Goal: Feedback & Contribution: Leave review/rating

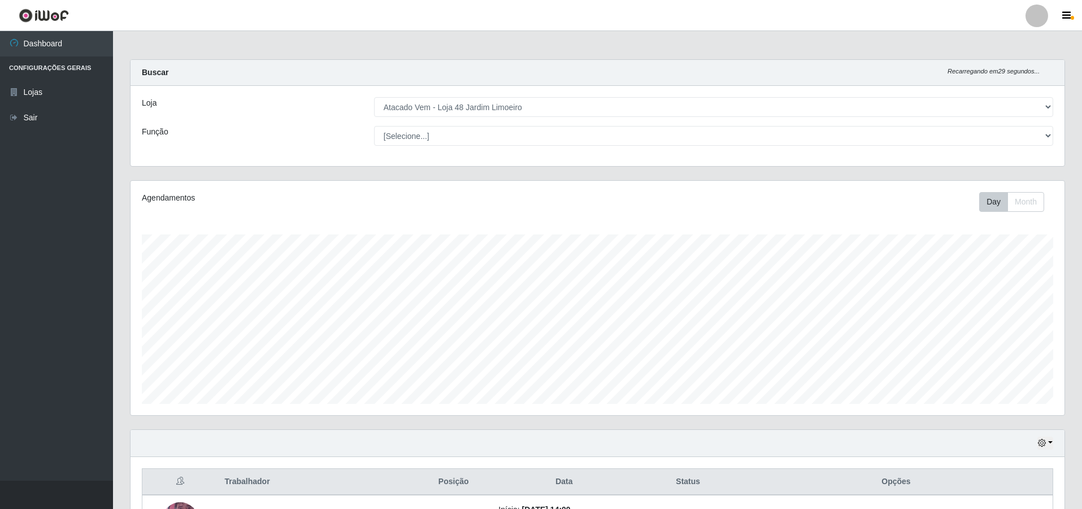
select select "449"
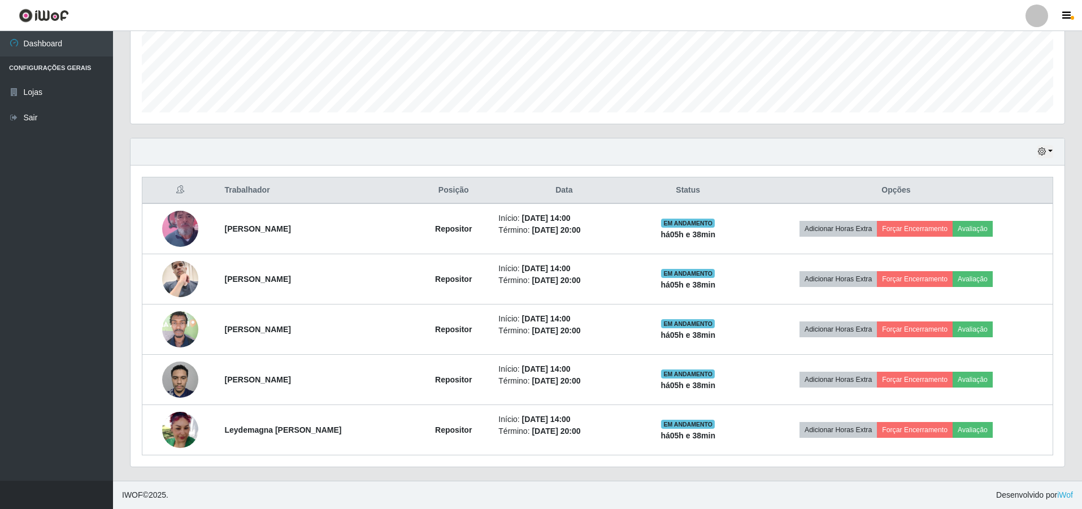
scroll to position [234, 934]
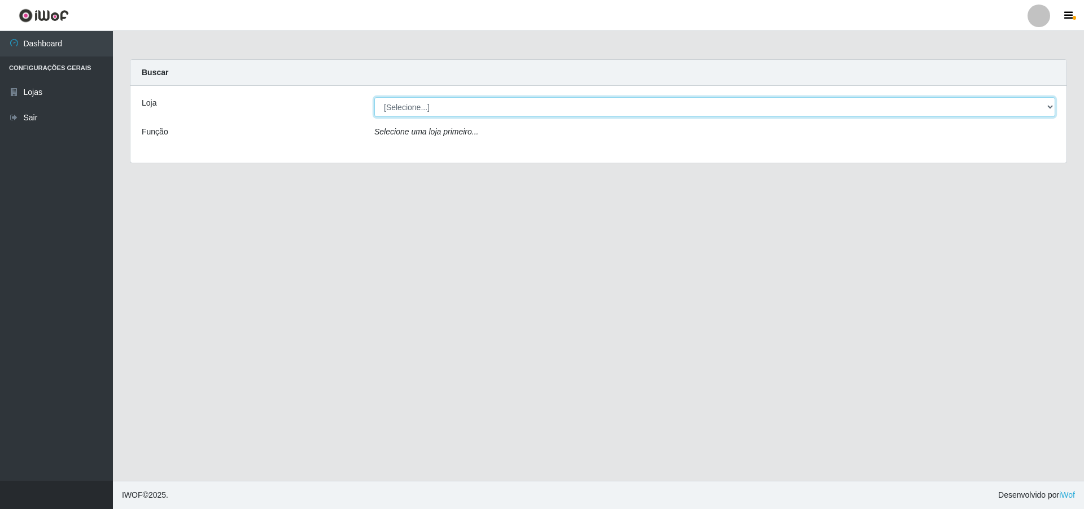
click at [537, 107] on select "[Selecione...] Atacado Vem - Loja 48 Jardim Limoeiro" at bounding box center [714, 107] width 681 height 20
select select "449"
click at [374, 97] on select "[Selecione...] Atacado Vem - Loja 48 Jardim Limoeiro" at bounding box center [714, 107] width 681 height 20
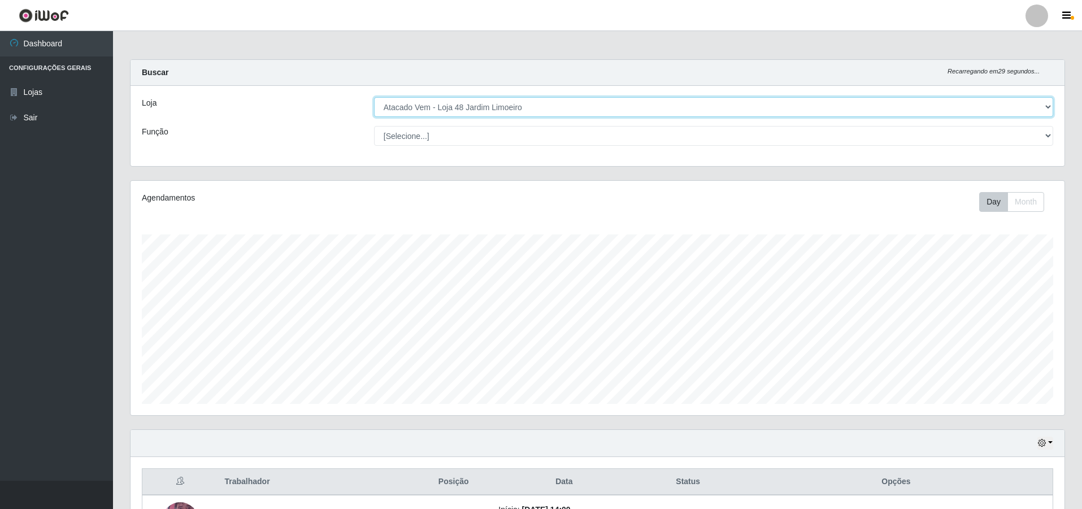
scroll to position [234, 934]
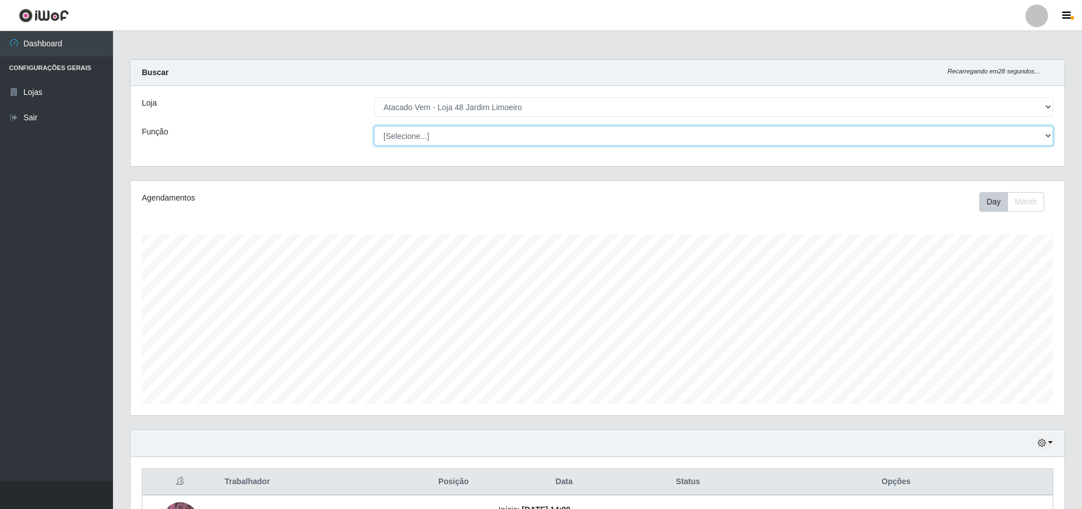
click at [537, 138] on select "[Selecione...] Repositor Repositor + Repositor ++" at bounding box center [713, 136] width 679 height 20
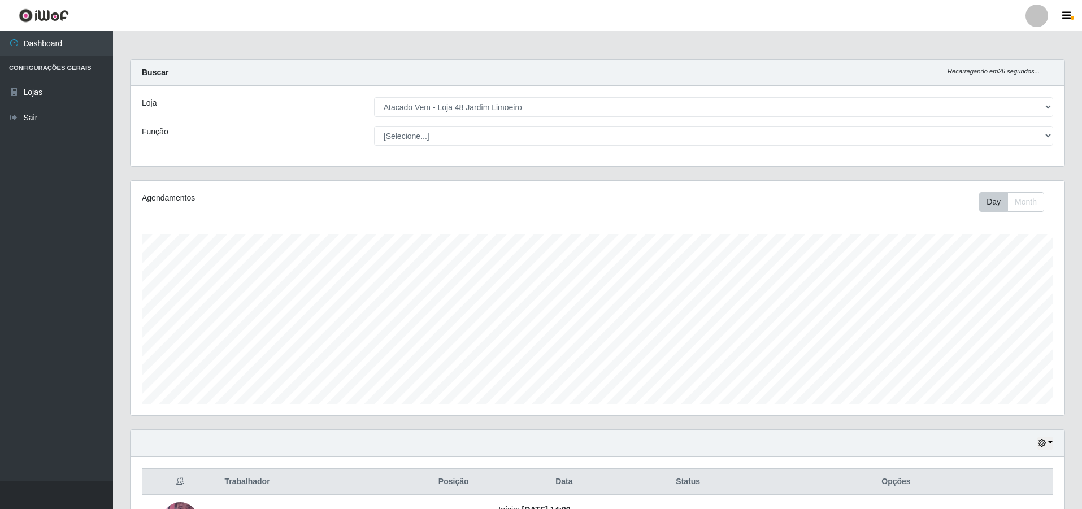
click at [537, 95] on div "Loja [Selecione...] Atacado Vem - Loja 48 Jardim Limoeiro Função [Selecione...]…" at bounding box center [597, 126] width 934 height 80
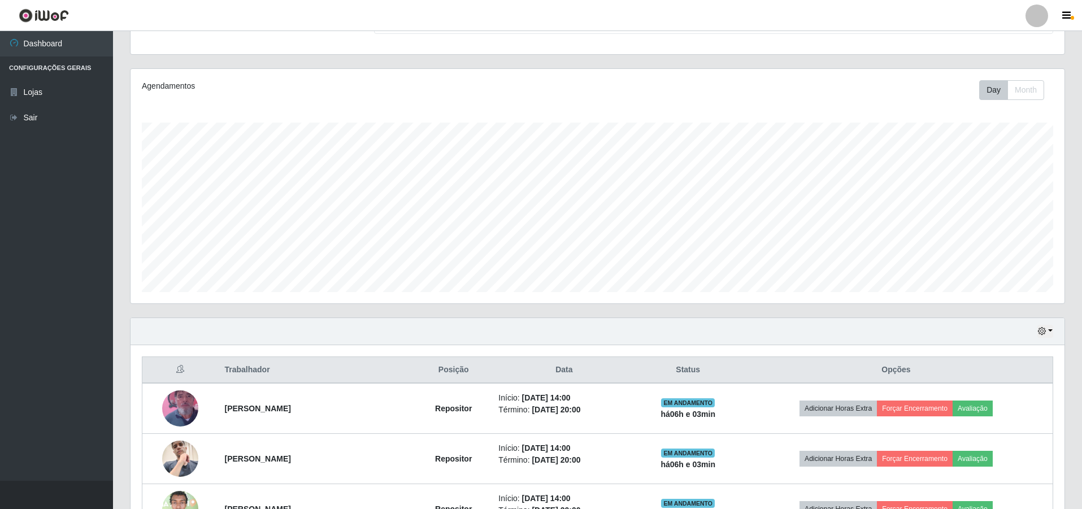
scroll to position [113, 0]
click at [537, 329] on icon "button" at bounding box center [1042, 330] width 8 height 8
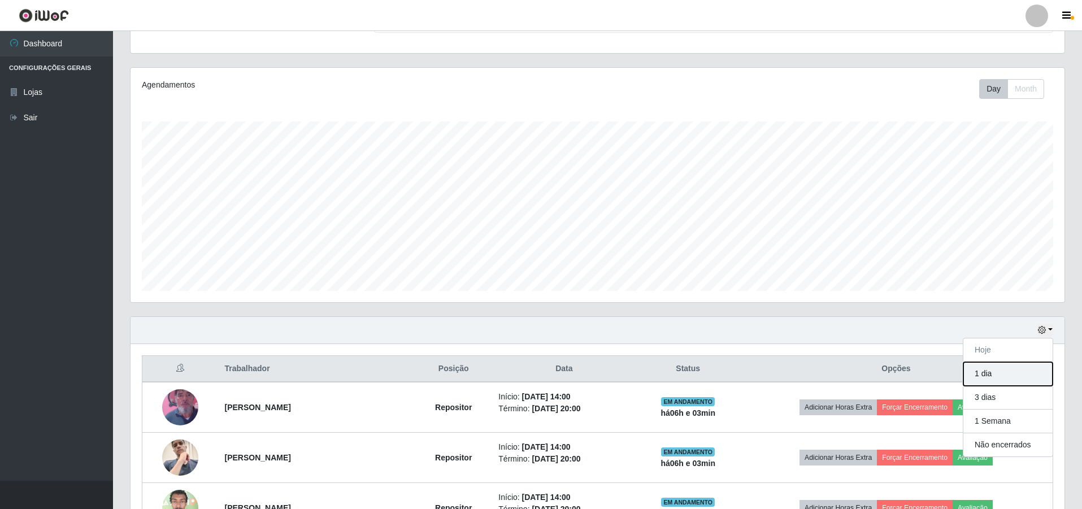
click at [537, 372] on button "1 dia" at bounding box center [1007, 374] width 89 height 24
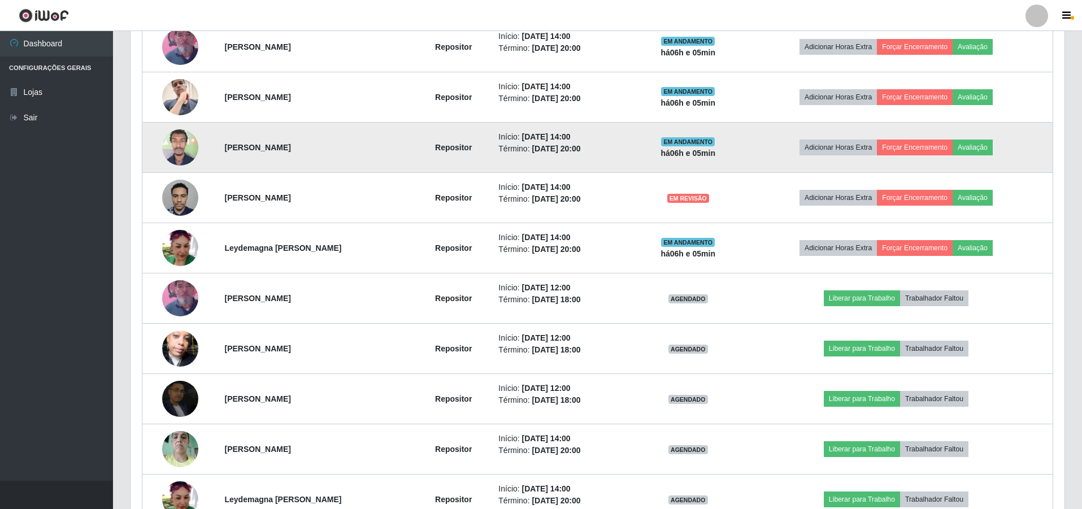
scroll to position [452, 0]
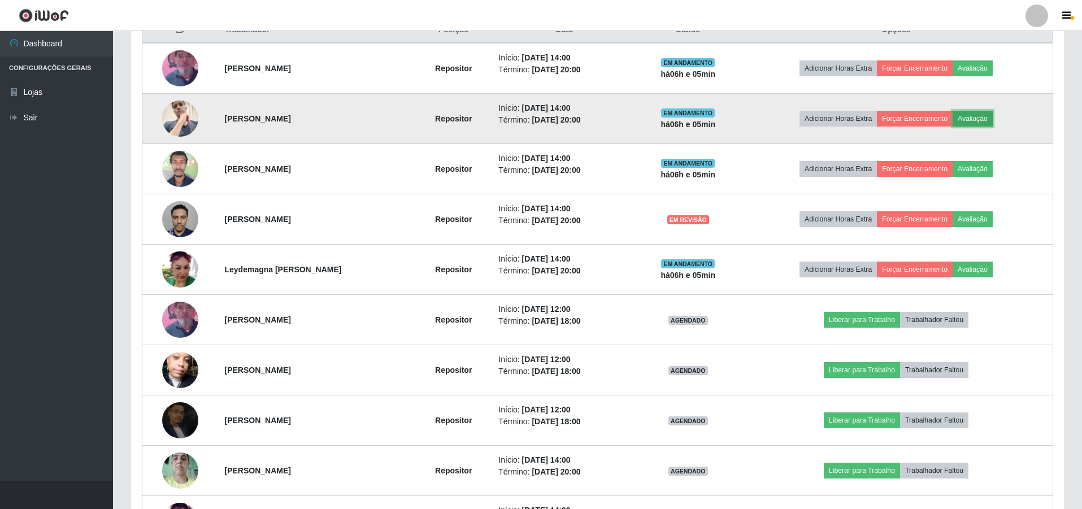
click at [537, 125] on button "Avaliação" at bounding box center [972, 119] width 40 height 16
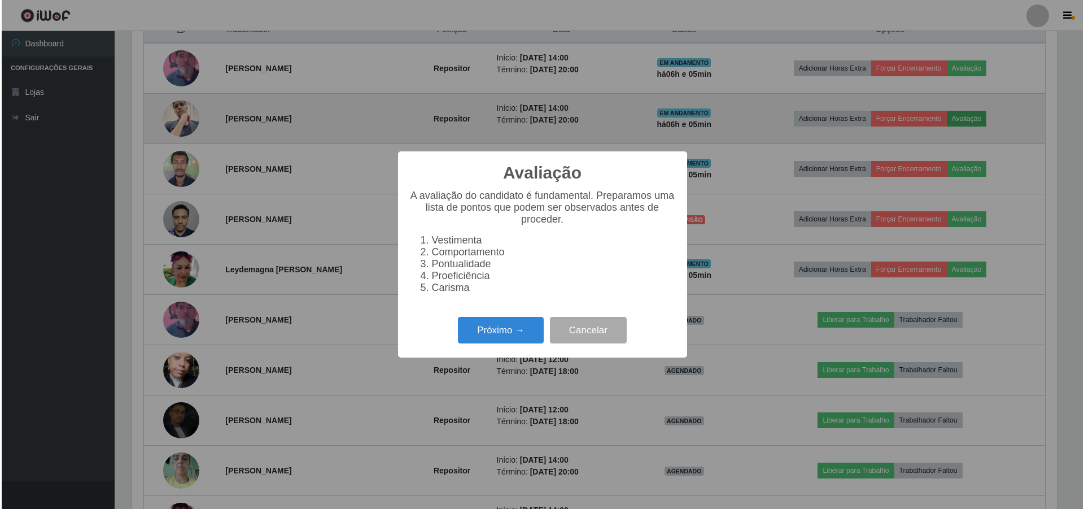
scroll to position [234, 928]
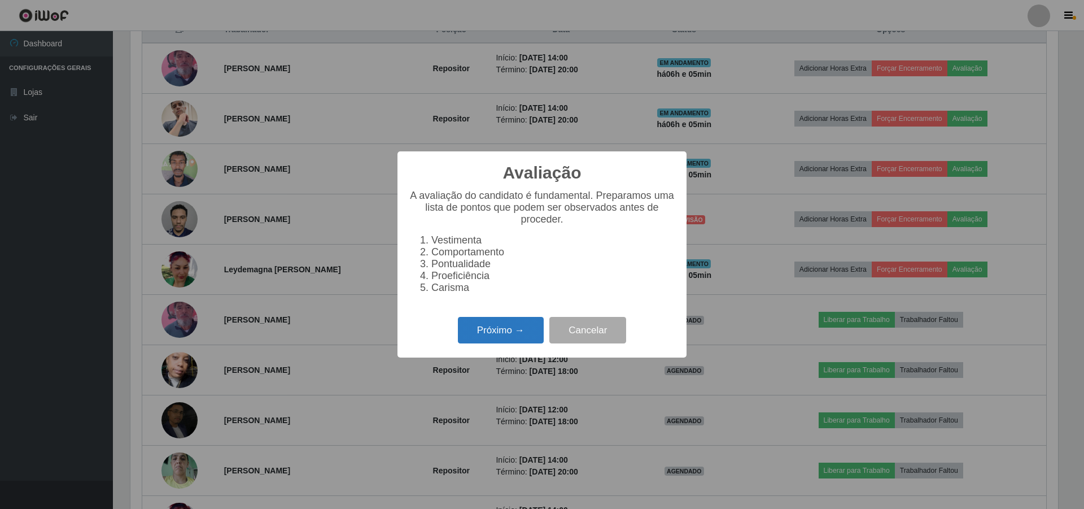
click at [505, 335] on button "Próximo →" at bounding box center [501, 330] width 86 height 27
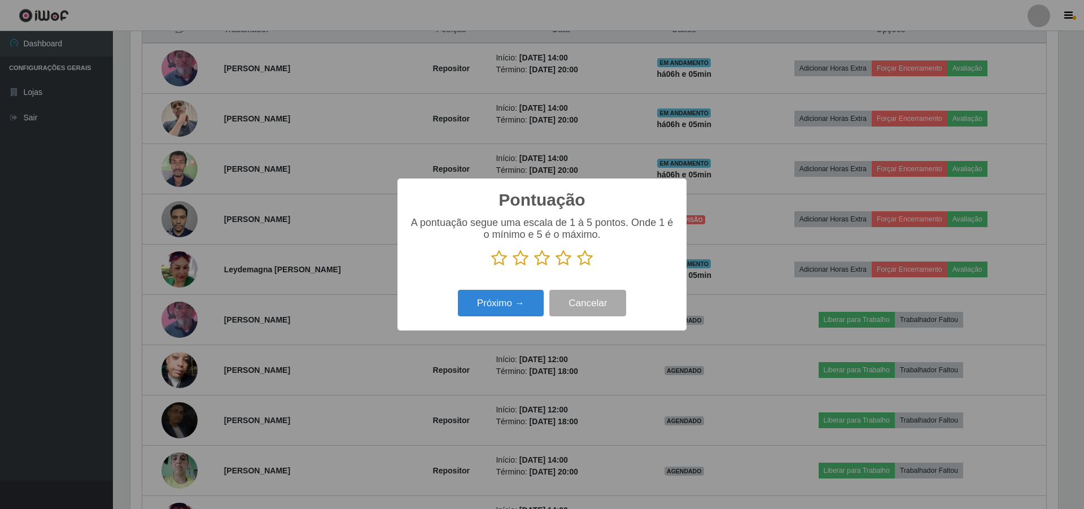
click at [537, 255] on icon at bounding box center [564, 258] width 16 height 17
click at [537, 267] on input "radio" at bounding box center [556, 267] width 0 height 0
click at [518, 311] on button "Próximo →" at bounding box center [501, 303] width 86 height 27
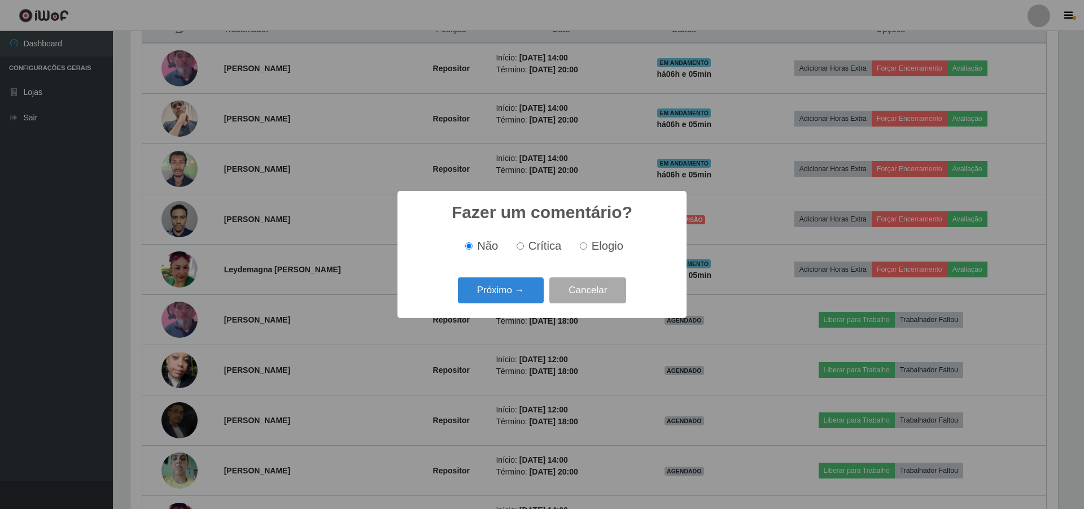
click at [537, 252] on span "Elogio" at bounding box center [608, 245] width 32 height 12
click at [537, 250] on input "Elogio" at bounding box center [583, 245] width 7 height 7
radio input "true"
click at [532, 282] on button "Próximo →" at bounding box center [501, 290] width 86 height 27
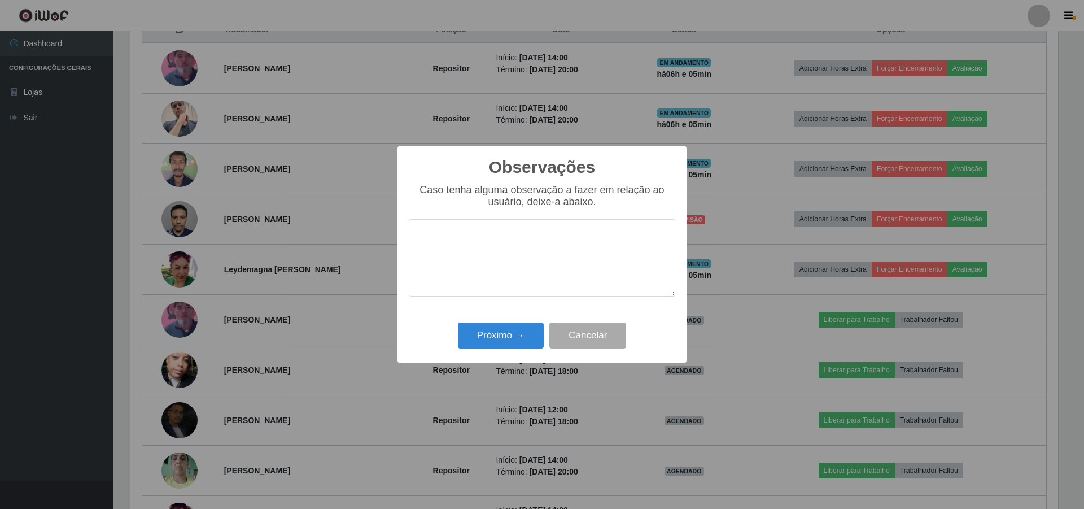
click at [487, 257] on textarea at bounding box center [542, 257] width 267 height 77
click at [487, 246] on textarea "muito carismatica" at bounding box center [542, 257] width 267 height 77
click at [503, 239] on textarea "muito carismatica" at bounding box center [542, 257] width 267 height 77
click at [491, 242] on textarea "muito carismatico" at bounding box center [542, 257] width 267 height 77
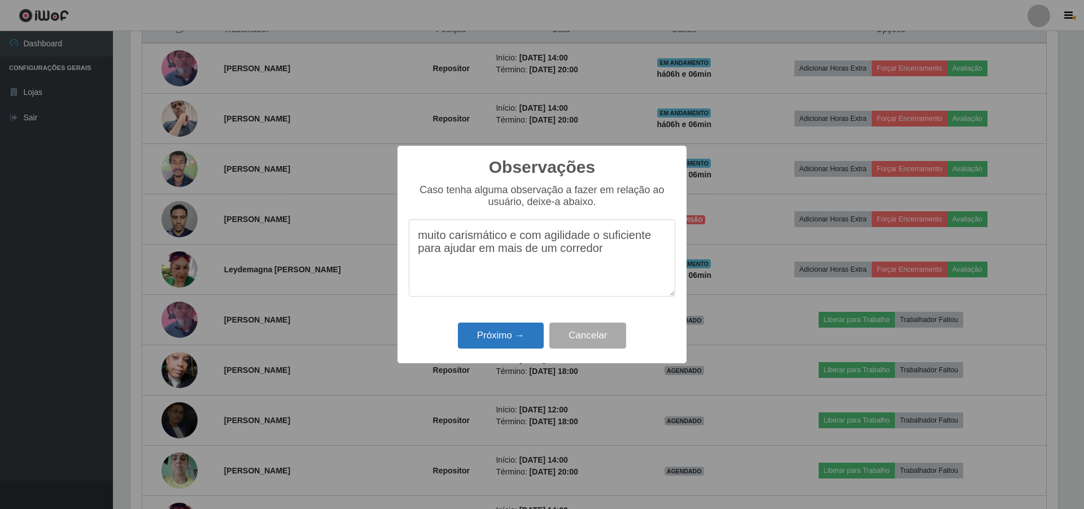
type textarea "muito carismático e com agilidade o suficiente para ajudar em mais de um corred…"
click at [503, 333] on button "Próximo →" at bounding box center [501, 335] width 86 height 27
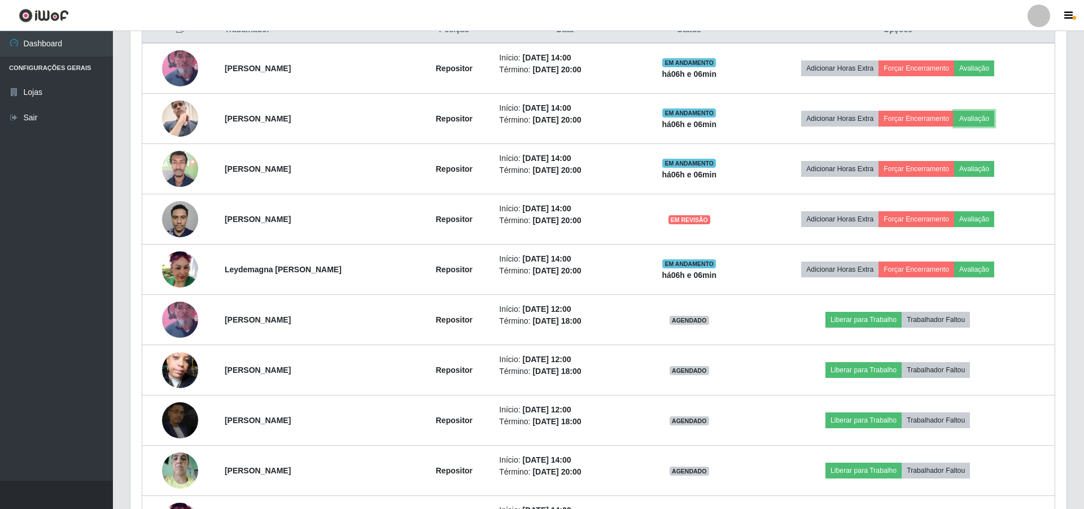
scroll to position [234, 934]
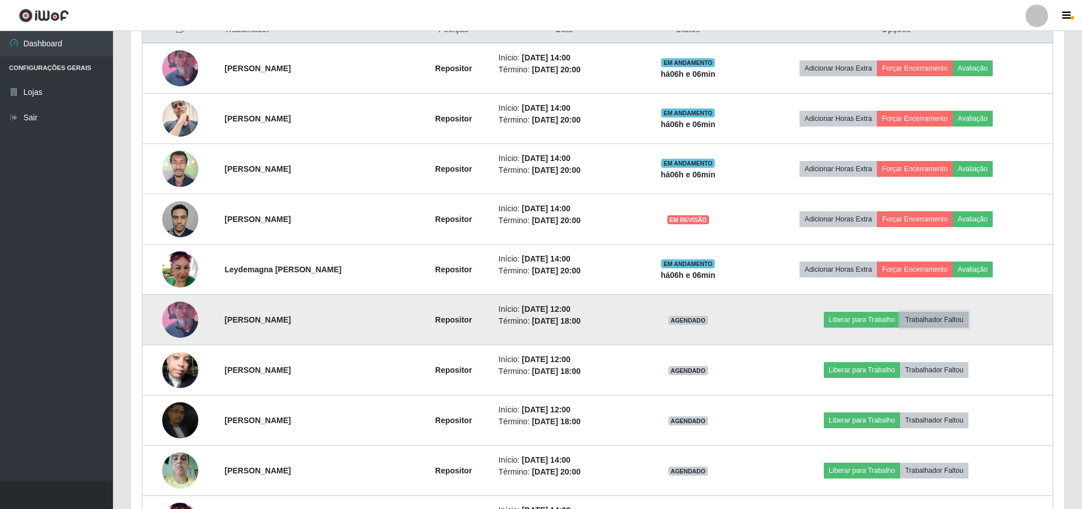
click at [537, 316] on button "Trabalhador Faltou" at bounding box center [934, 320] width 68 height 16
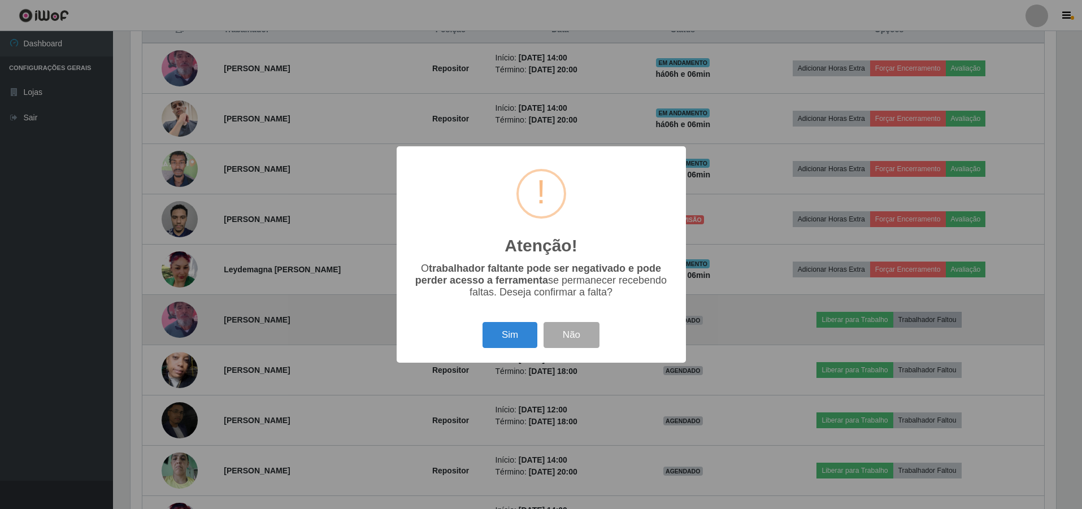
scroll to position [234, 928]
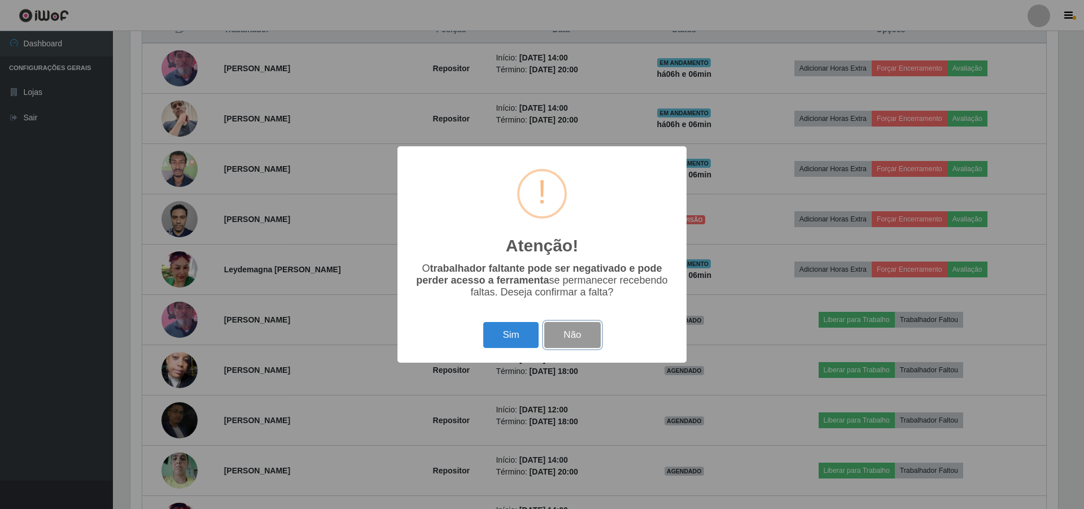
click at [537, 333] on button "Não" at bounding box center [572, 335] width 56 height 27
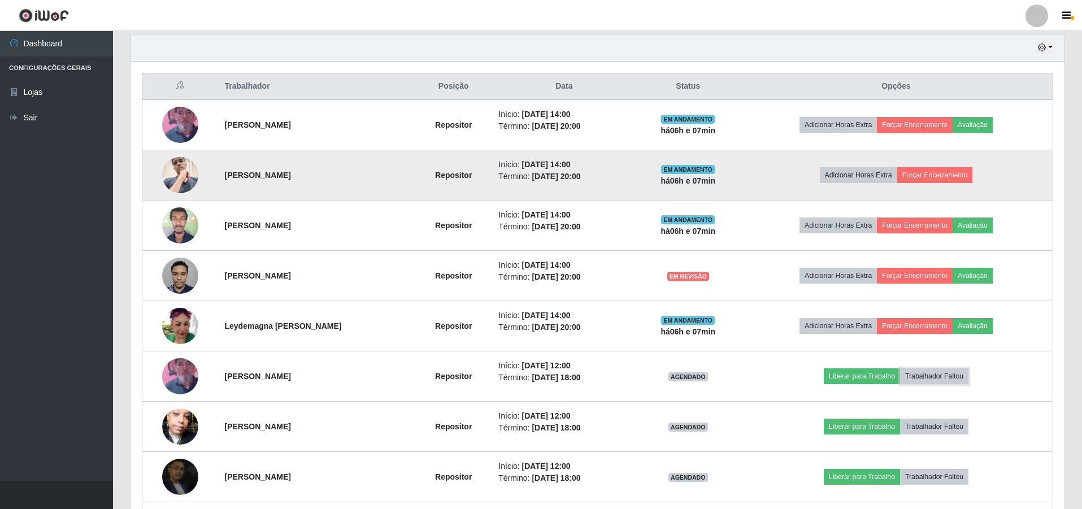
scroll to position [226, 0]
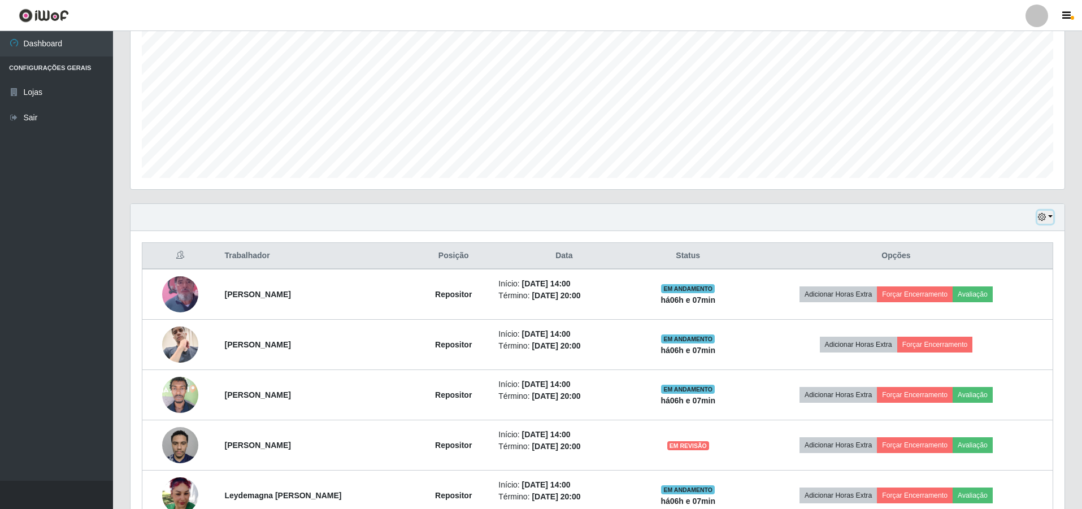
click at [537, 219] on button "button" at bounding box center [1045, 217] width 16 height 13
click at [537, 238] on button "Hoje" at bounding box center [1007, 237] width 89 height 24
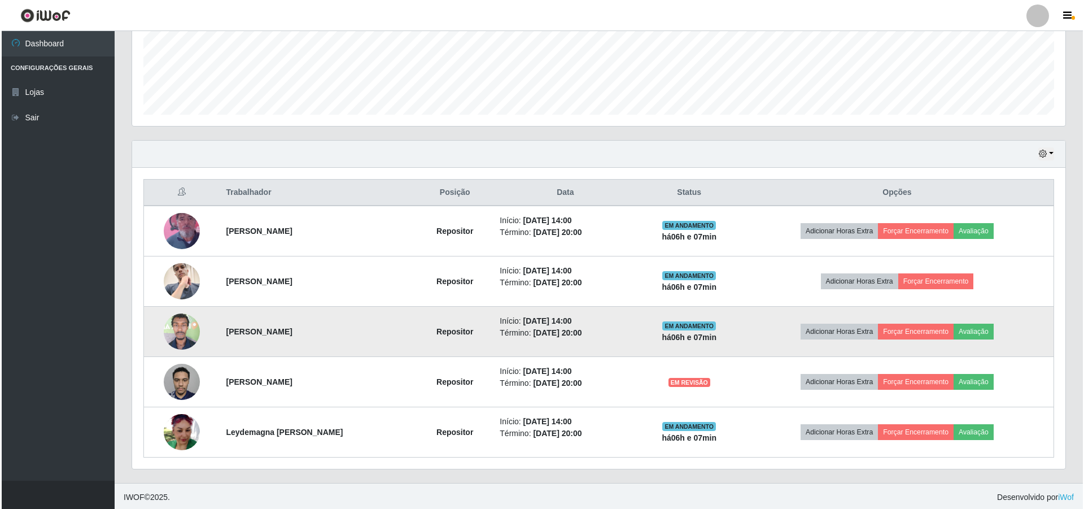
scroll to position [291, 0]
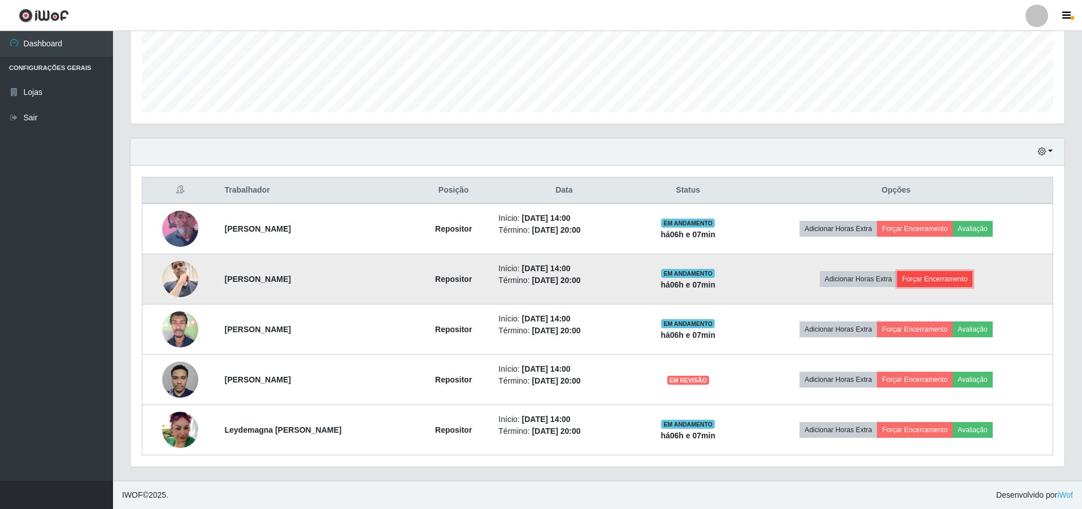
click at [537, 273] on button "Forçar Encerramento" at bounding box center [935, 279] width 76 height 16
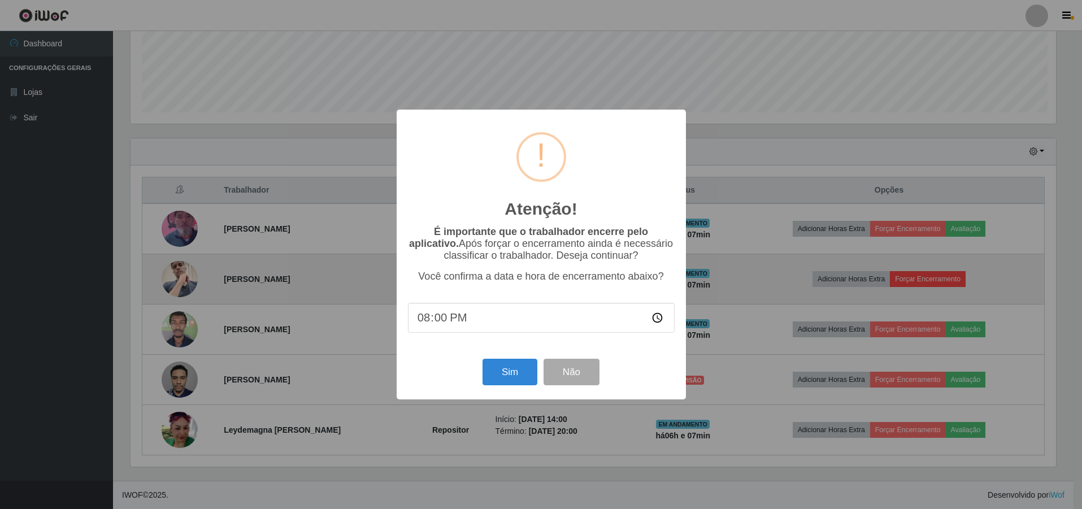
scroll to position [234, 928]
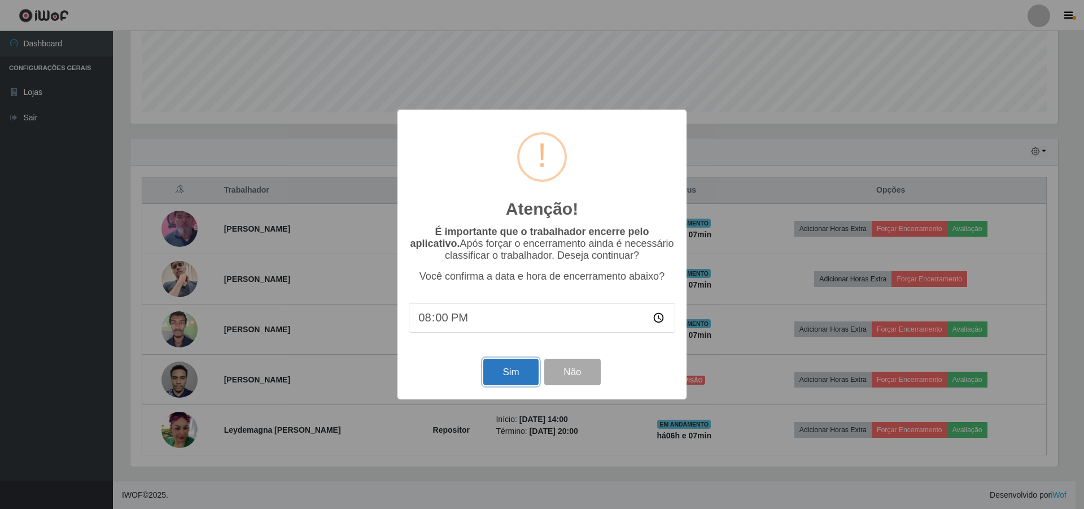
click at [519, 372] on button "Sim" at bounding box center [510, 372] width 55 height 27
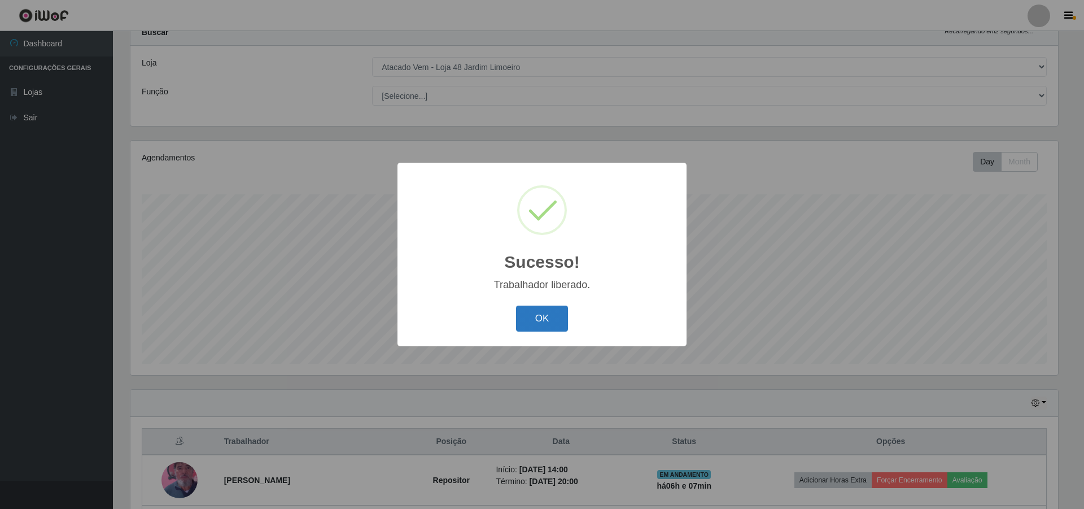
click at [537, 315] on button "OK" at bounding box center [542, 319] width 53 height 27
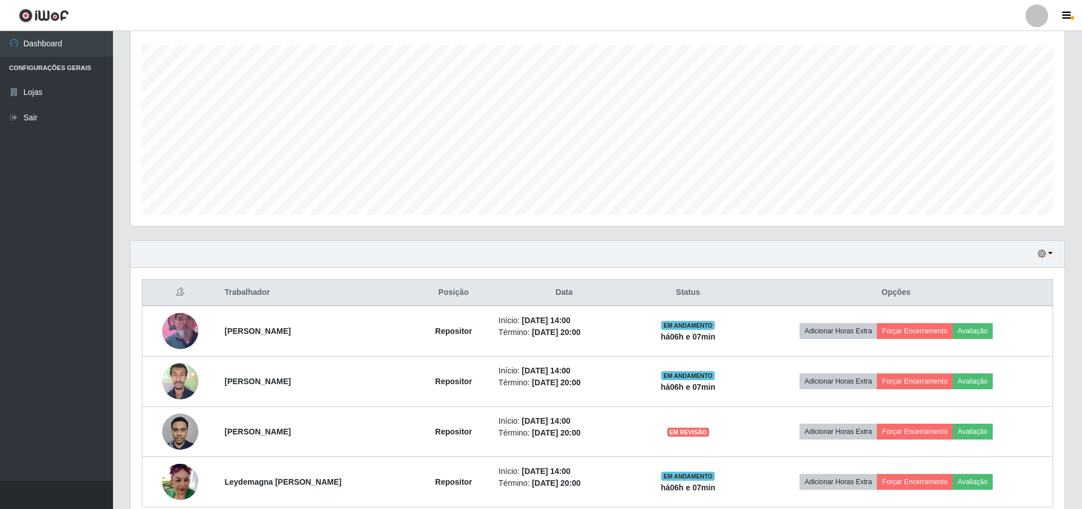
scroll to position [210, 0]
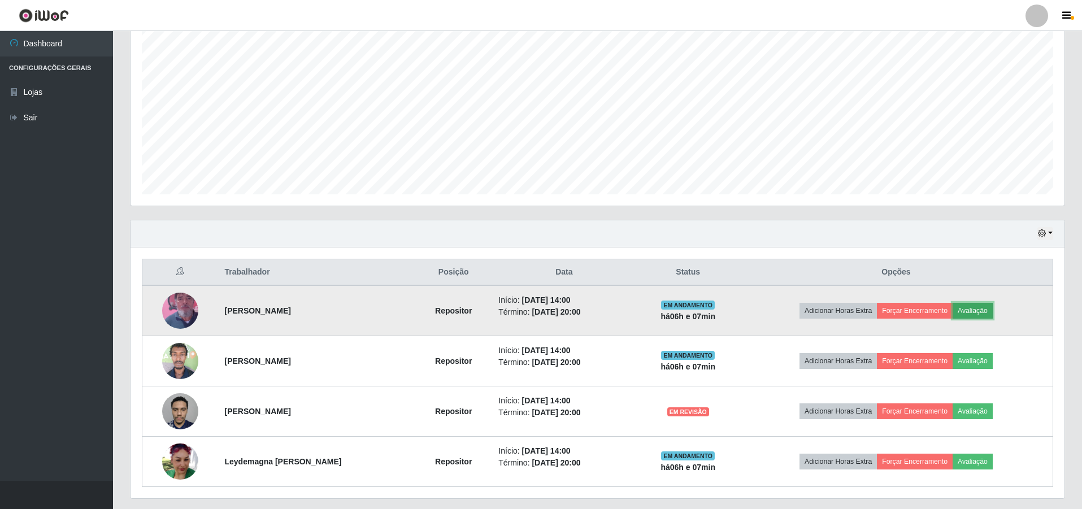
click at [537, 312] on button "Avaliação" at bounding box center [972, 311] width 40 height 16
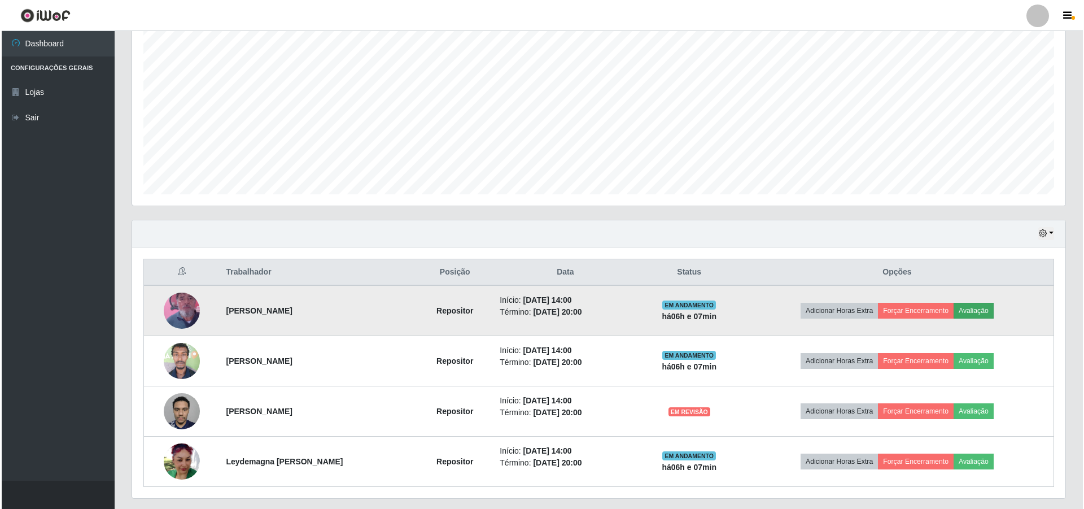
scroll to position [234, 928]
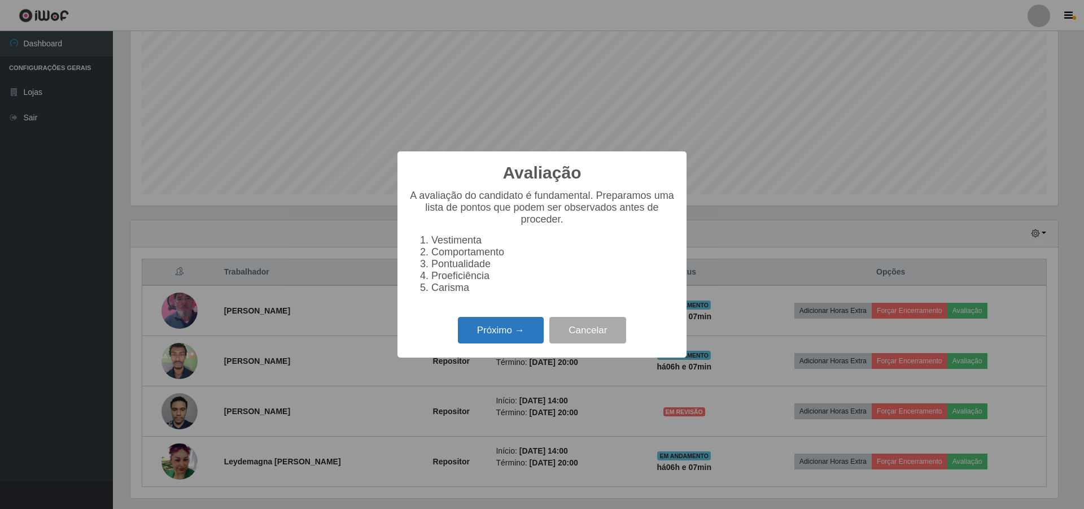
click at [501, 330] on button "Próximo →" at bounding box center [501, 330] width 86 height 27
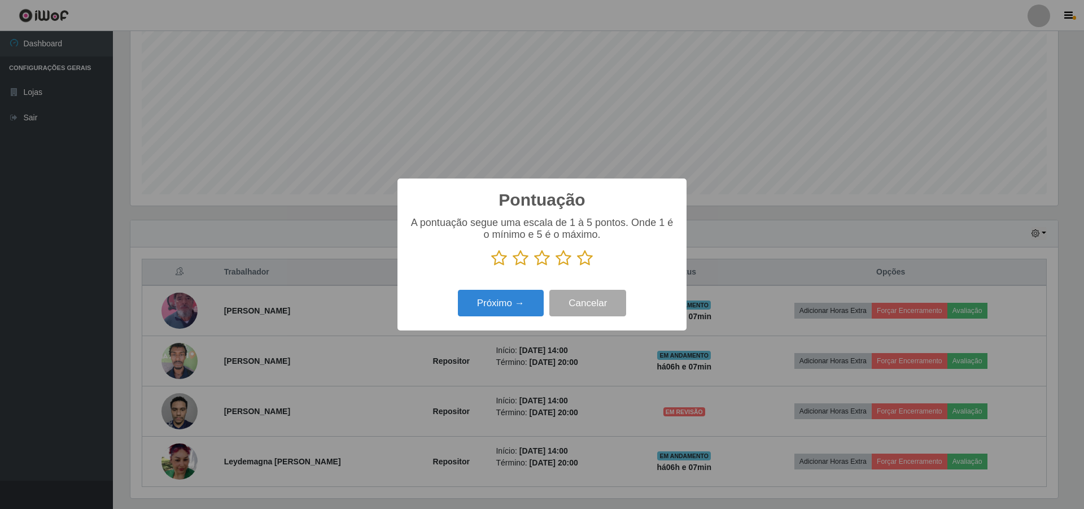
click at [537, 258] on icon at bounding box center [542, 258] width 16 height 17
click at [534, 267] on input "radio" at bounding box center [534, 267] width 0 height 0
click at [503, 303] on button "Próximo →" at bounding box center [501, 303] width 86 height 27
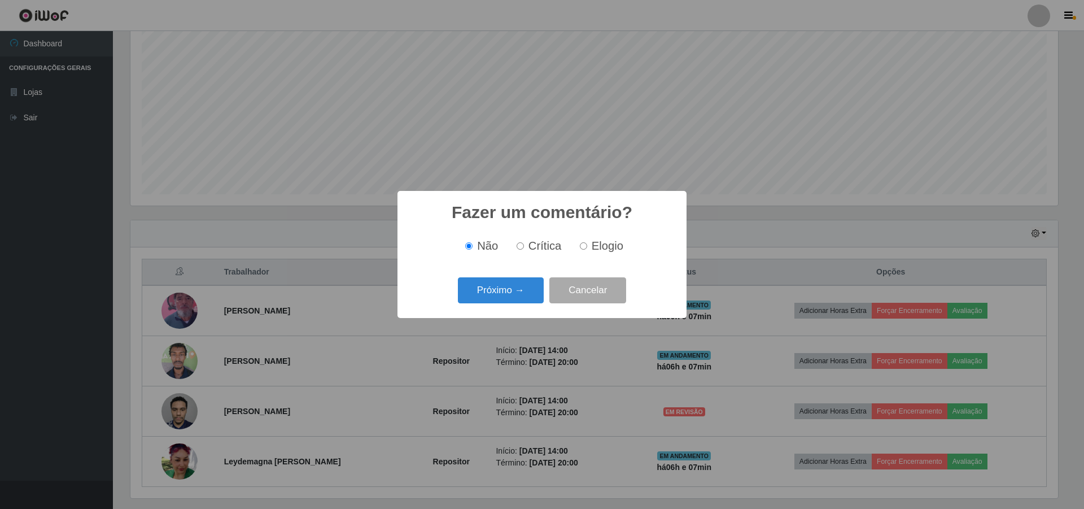
click at [521, 246] on input "Crítica" at bounding box center [520, 245] width 7 height 7
radio input "true"
click at [514, 287] on button "Próximo →" at bounding box center [501, 290] width 86 height 27
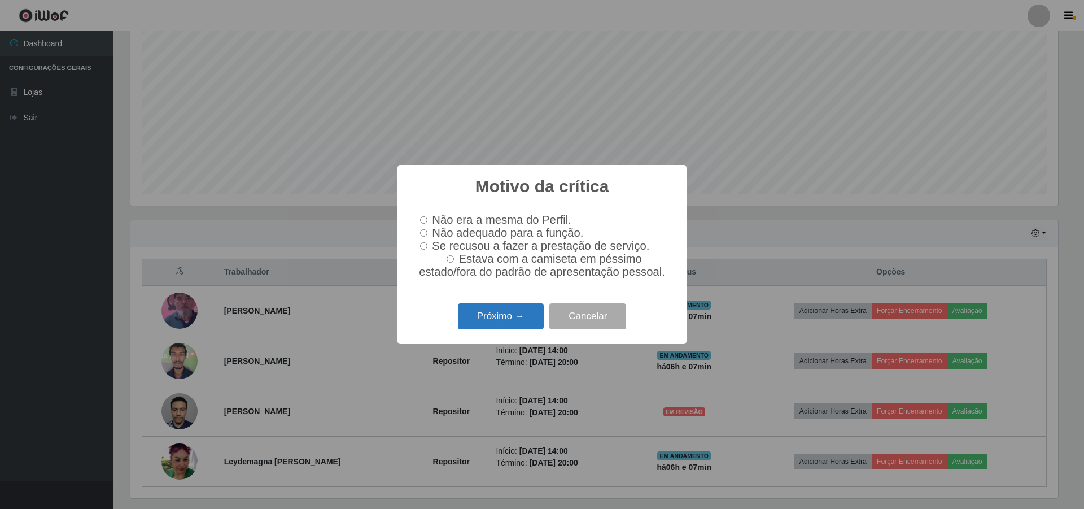
click at [512, 321] on button "Próximo →" at bounding box center [501, 316] width 86 height 27
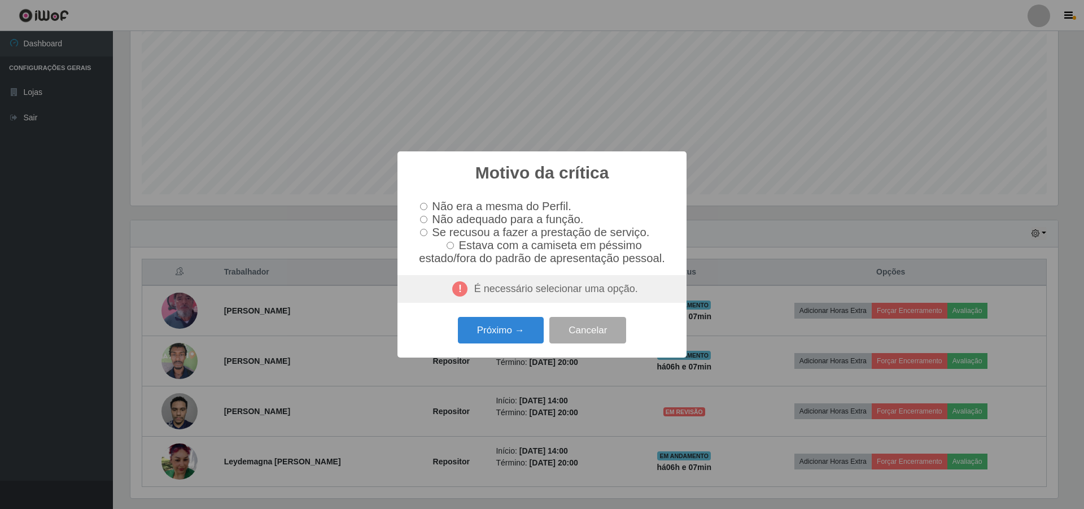
click at [424, 220] on input "Não adequado para a função." at bounding box center [423, 219] width 7 height 7
radio input "true"
click at [514, 334] on button "Próximo →" at bounding box center [501, 330] width 86 height 27
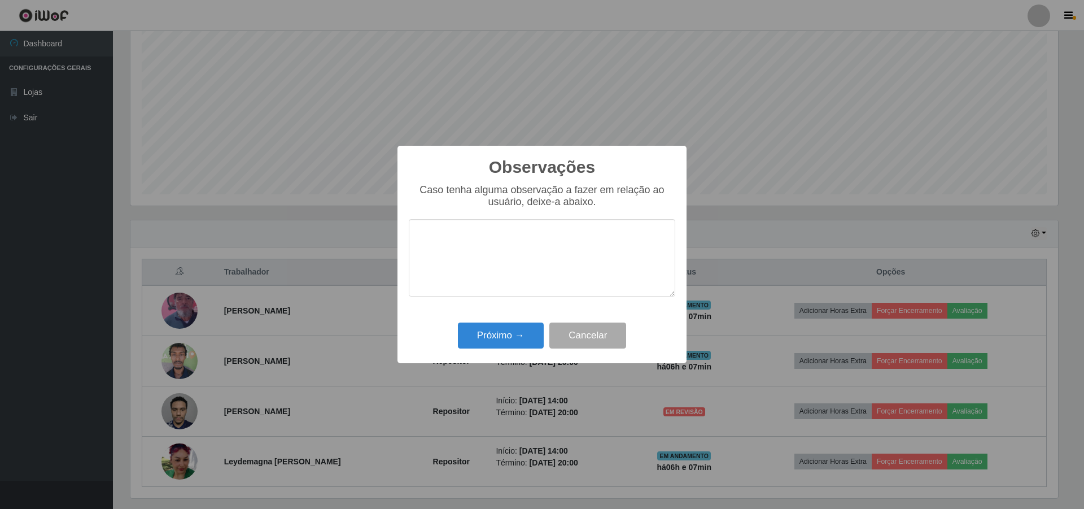
click at [440, 234] on textarea at bounding box center [542, 257] width 267 height 77
click at [483, 243] on textarea "o mesmo nao tem agilidade" at bounding box center [542, 257] width 267 height 77
click at [537, 237] on textarea "o mesmo não tem agilidade" at bounding box center [542, 257] width 267 height 77
type textarea "o"
click at [477, 242] on textarea "apesar de nao da trabalho" at bounding box center [542, 257] width 267 height 77
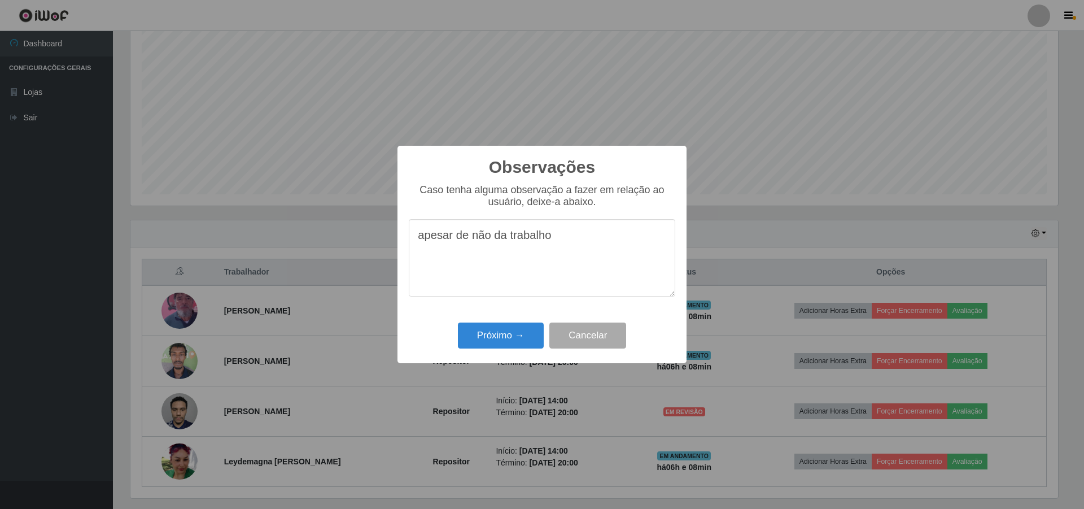
click at [537, 239] on textarea "apesar de não da trabalho" at bounding box center [542, 257] width 267 height 77
click at [498, 239] on textarea "apesar de não da trabalho" at bounding box center [542, 257] width 267 height 77
click at [537, 242] on textarea "apesar de não dar trabalho" at bounding box center [542, 257] width 267 height 77
click at [537, 242] on textarea "apesar de não dar trabalho o mesmo nao tem agilidade" at bounding box center [542, 257] width 267 height 77
click at [470, 260] on textarea "apesar de não dar trabalho o mesmo não tem agilidade" at bounding box center [542, 257] width 267 height 77
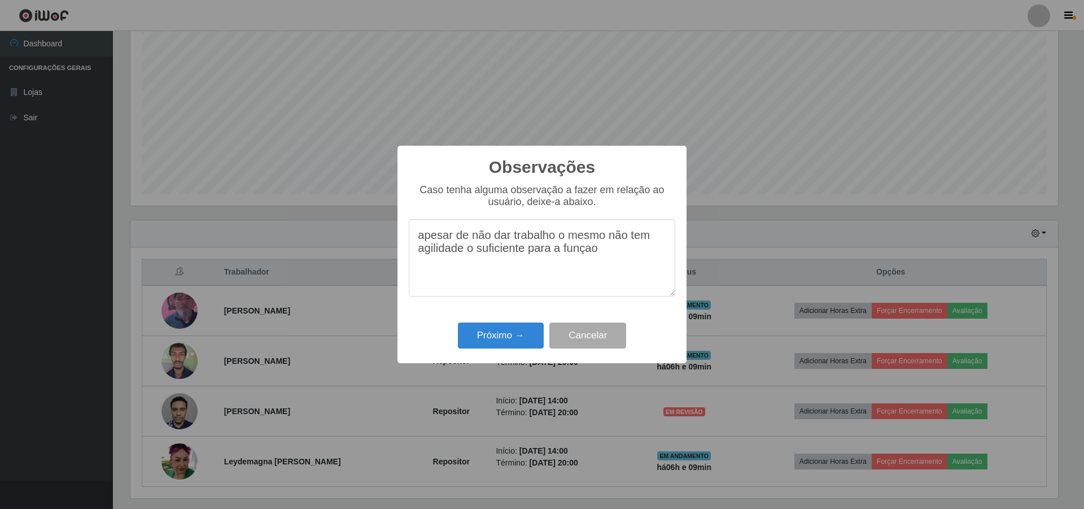
click at [537, 252] on textarea "apesar de não dar trabalho o mesmo não tem agilidade o suficiente para a funçao" at bounding box center [542, 257] width 267 height 77
type textarea "apesar de não dar trabalho o mesmo não tem agilidade o suficiente para a função"
click at [524, 332] on button "Próximo →" at bounding box center [501, 335] width 86 height 27
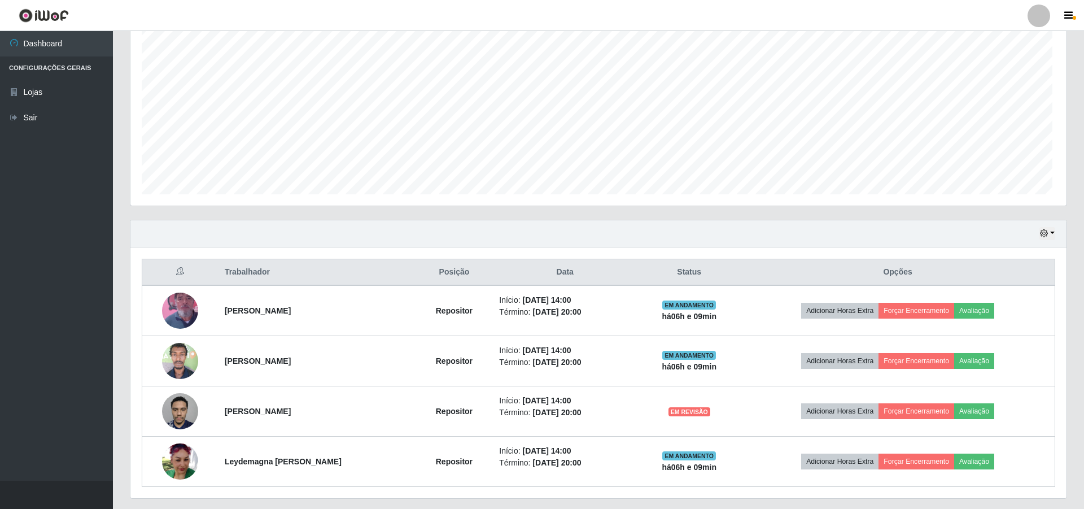
scroll to position [234, 934]
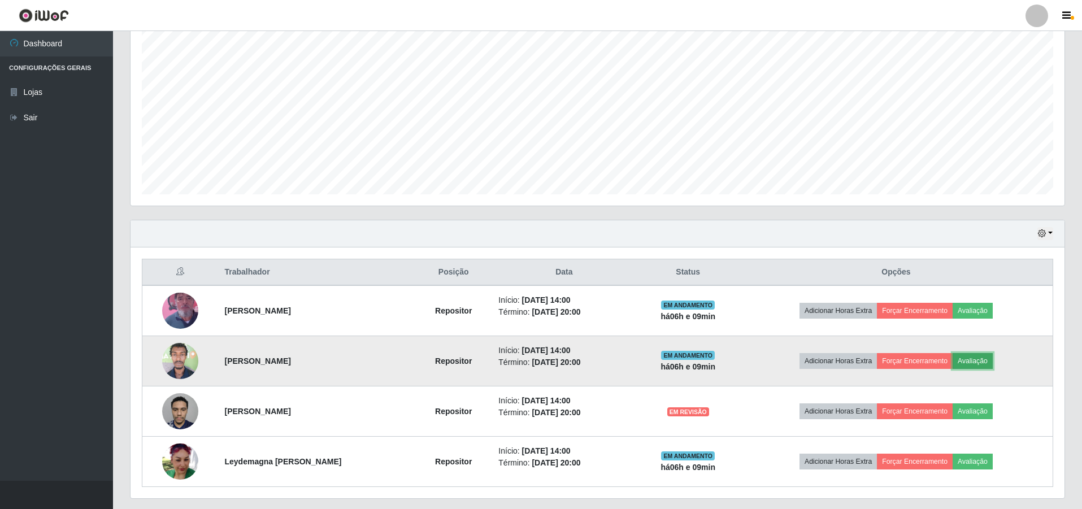
click at [537, 360] on button "Avaliação" at bounding box center [972, 361] width 40 height 16
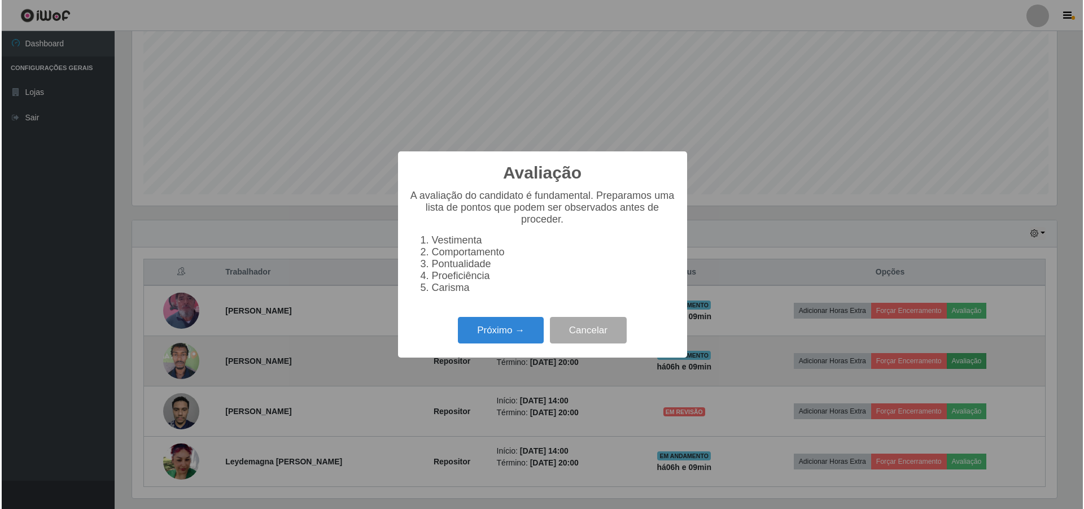
scroll to position [234, 928]
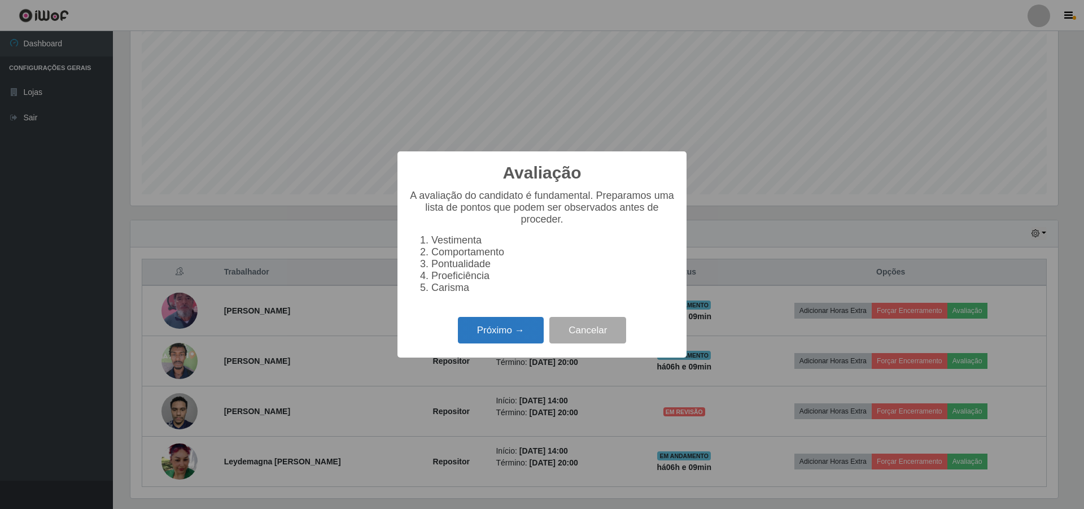
click at [482, 330] on button "Próximo →" at bounding box center [501, 330] width 86 height 27
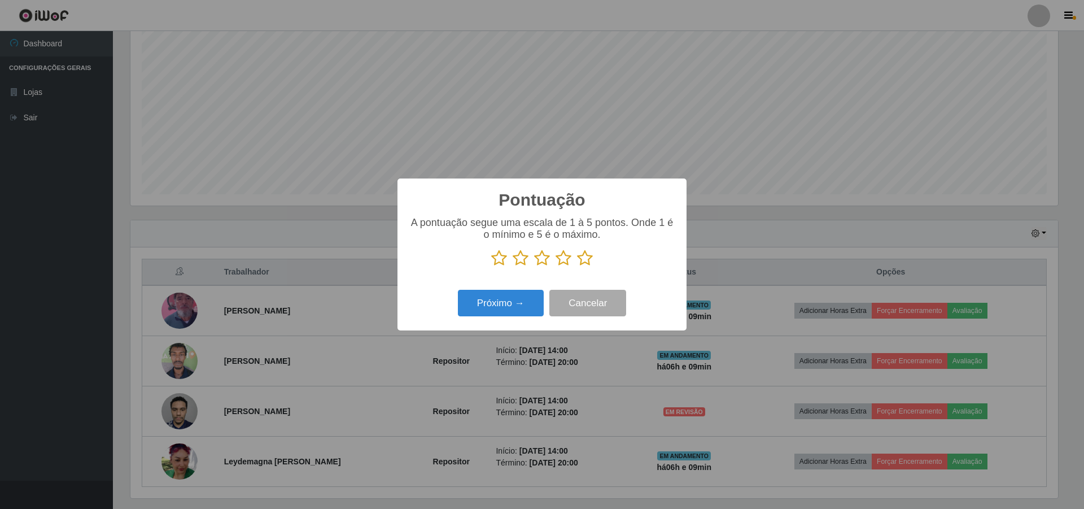
click at [537, 259] on icon at bounding box center [564, 258] width 16 height 17
click at [537, 267] on input "radio" at bounding box center [556, 267] width 0 height 0
click at [524, 301] on button "Próximo →" at bounding box center [501, 303] width 86 height 27
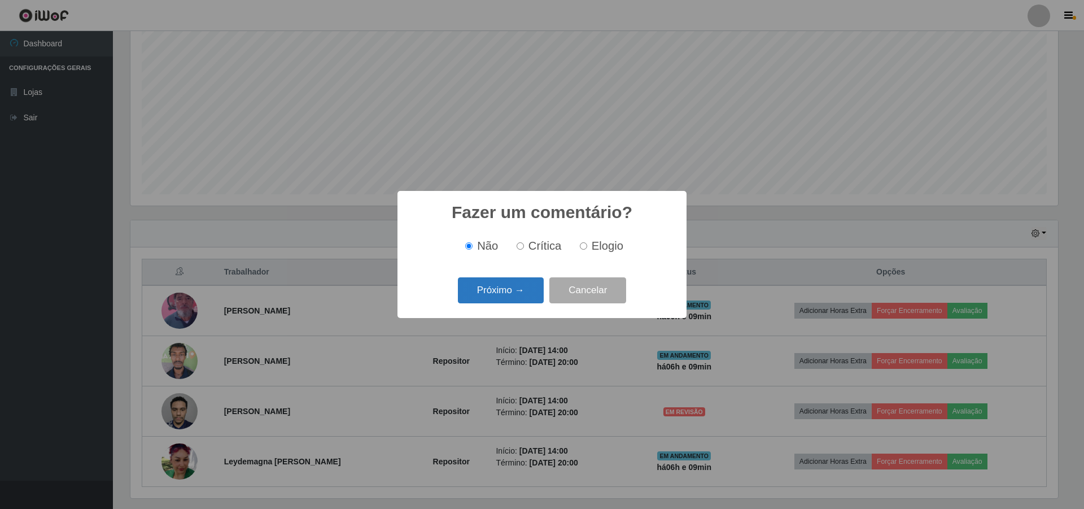
click at [525, 297] on button "Próximo →" at bounding box center [501, 290] width 86 height 27
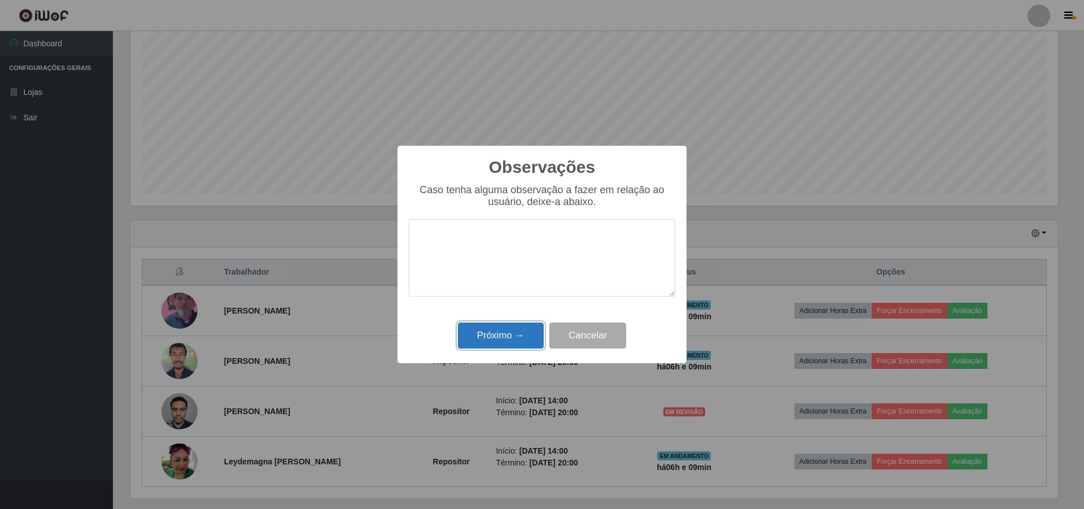
click at [512, 332] on button "Próximo →" at bounding box center [501, 335] width 86 height 27
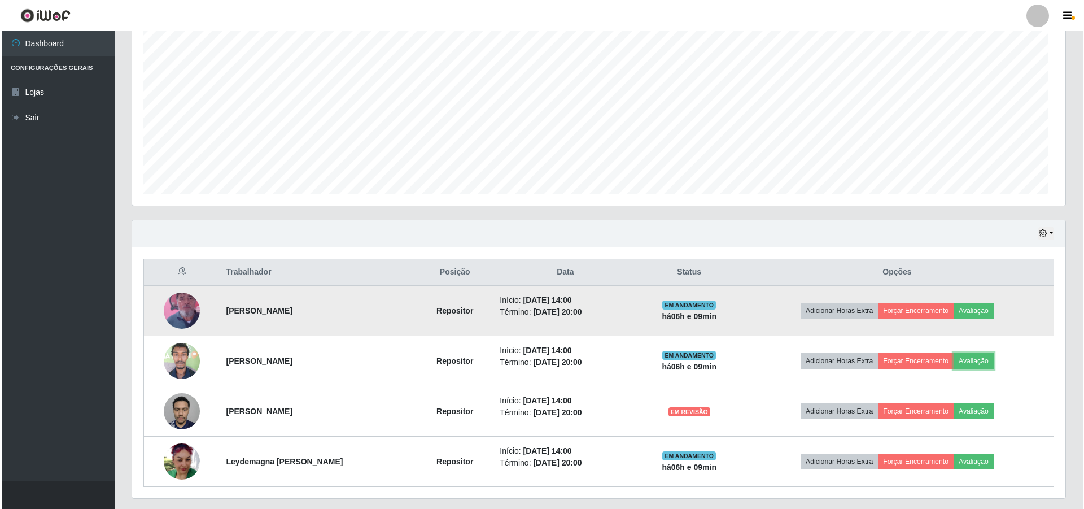
scroll to position [234, 934]
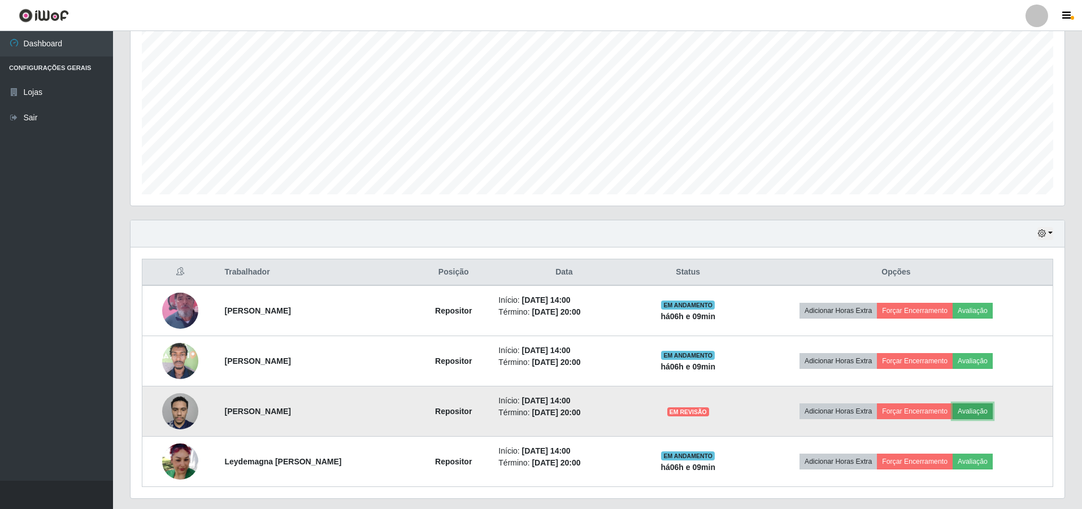
click at [537, 417] on button "Avaliação" at bounding box center [972, 411] width 40 height 16
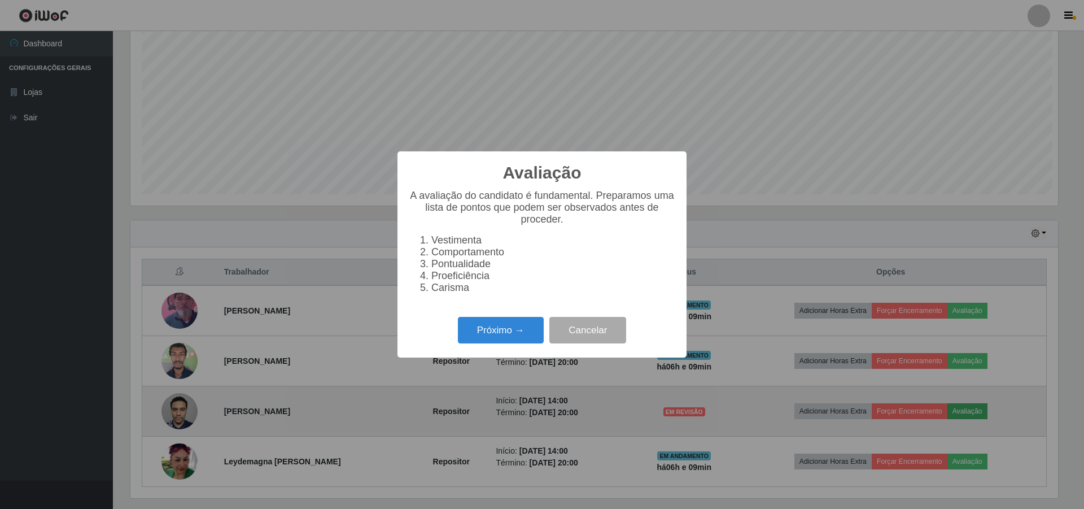
scroll to position [234, 928]
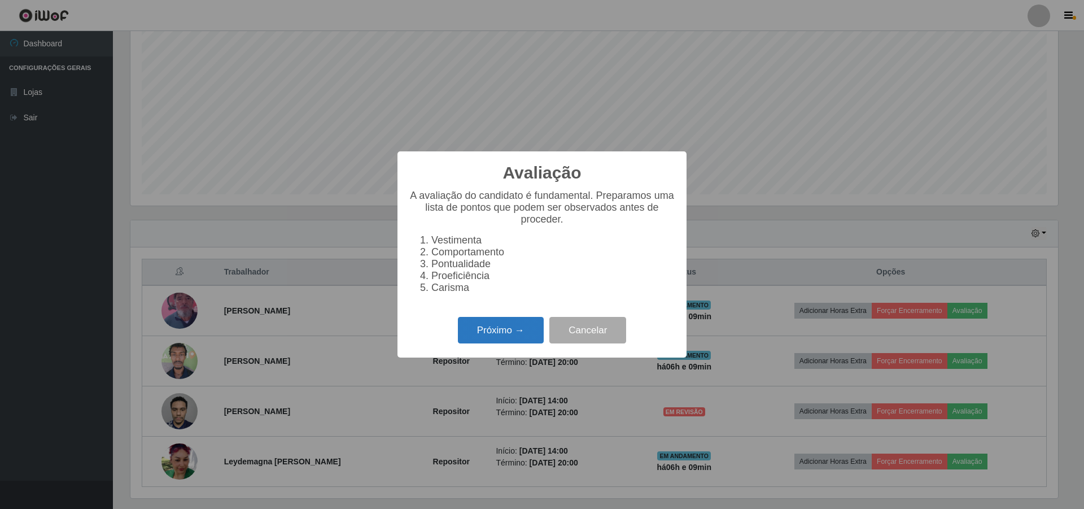
click at [507, 342] on button "Próximo →" at bounding box center [501, 330] width 86 height 27
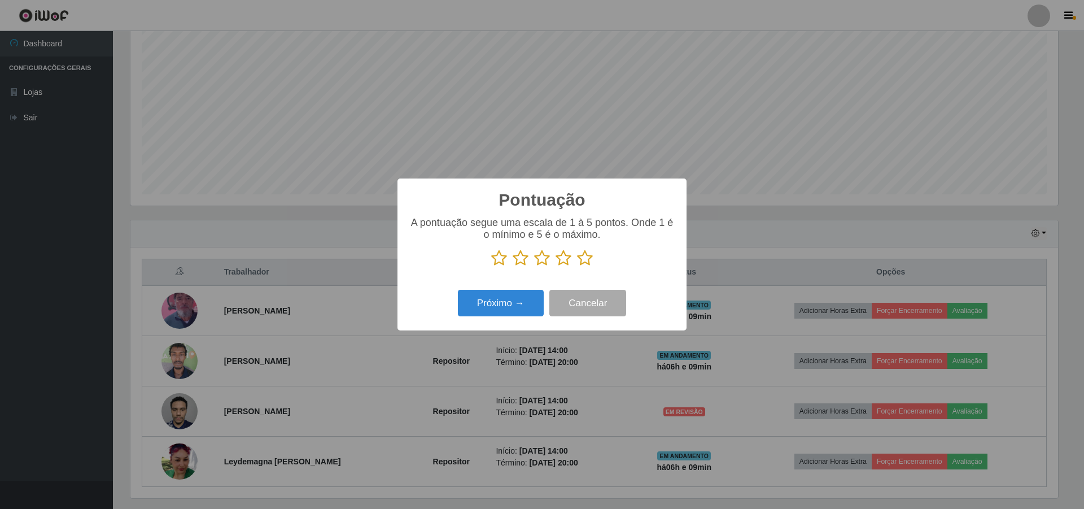
scroll to position [564559, 563865]
click at [537, 259] on icon at bounding box center [542, 258] width 16 height 17
click at [534, 267] on input "radio" at bounding box center [534, 267] width 0 height 0
click at [537, 255] on icon at bounding box center [564, 258] width 16 height 17
click at [537, 267] on input "radio" at bounding box center [556, 267] width 0 height 0
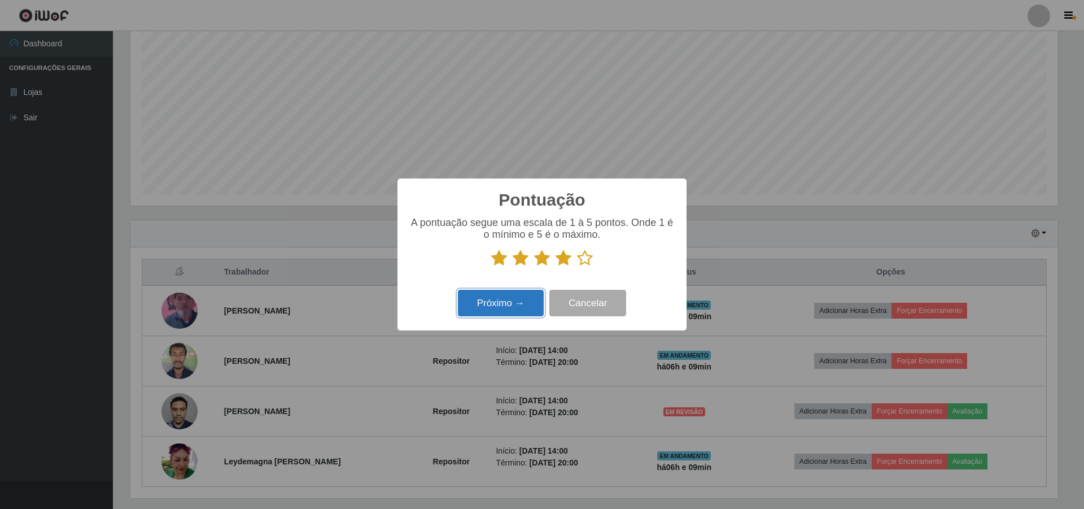
click at [502, 316] on button "Próximo →" at bounding box center [501, 303] width 86 height 27
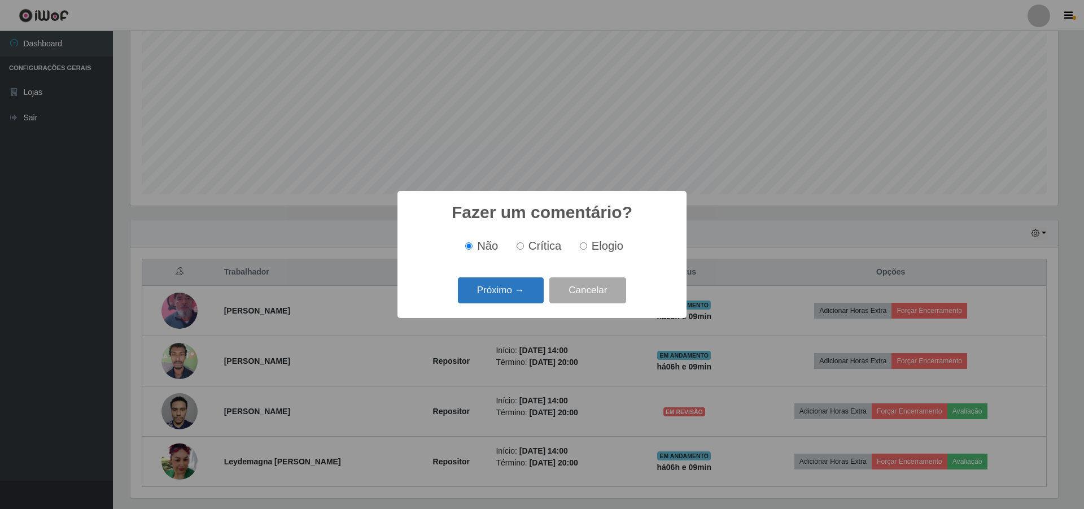
click at [522, 293] on button "Próximo →" at bounding box center [501, 290] width 86 height 27
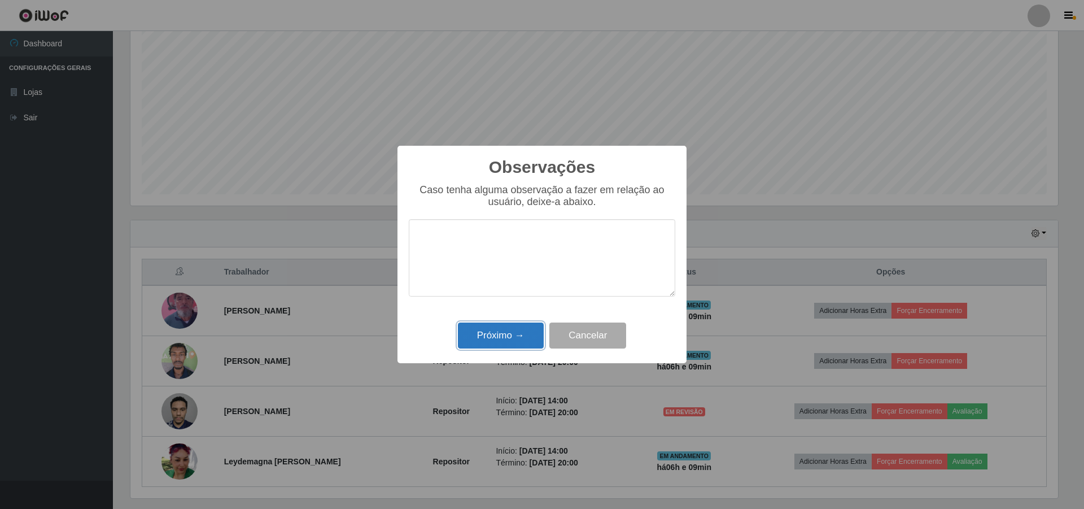
click at [507, 328] on button "Próximo →" at bounding box center [501, 335] width 86 height 27
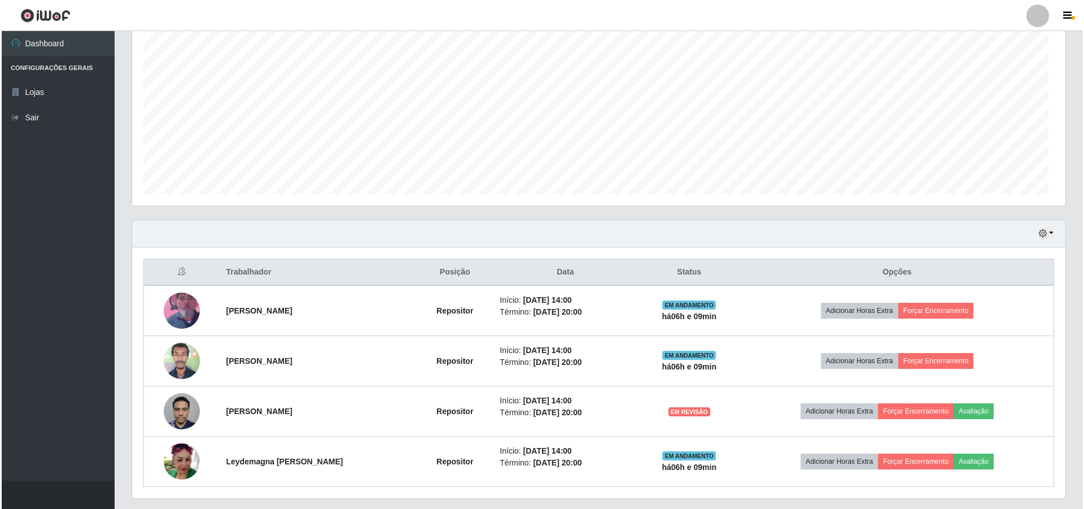
scroll to position [234, 934]
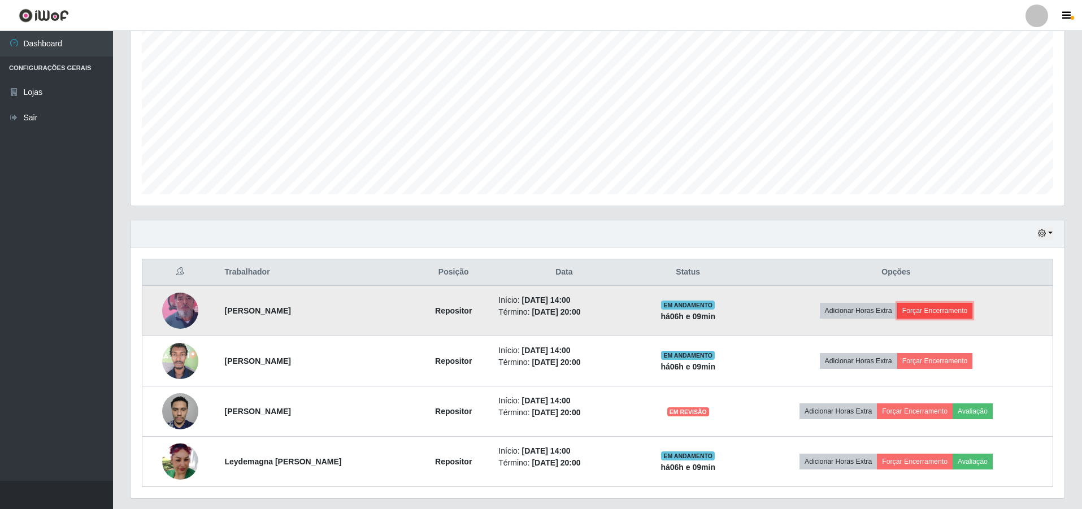
click at [537, 311] on button "Forçar Encerramento" at bounding box center [935, 311] width 76 height 16
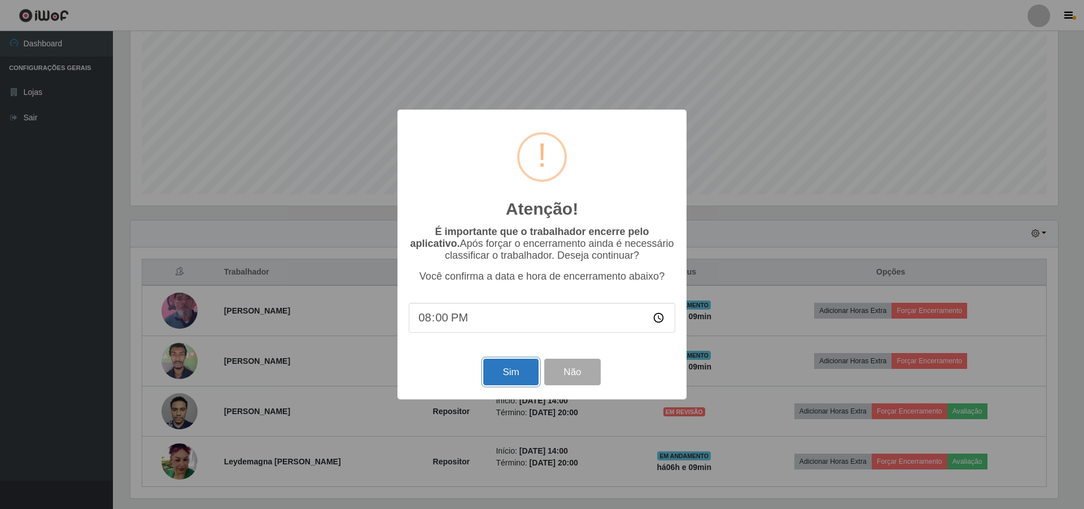
click at [520, 380] on button "Sim" at bounding box center [510, 372] width 55 height 27
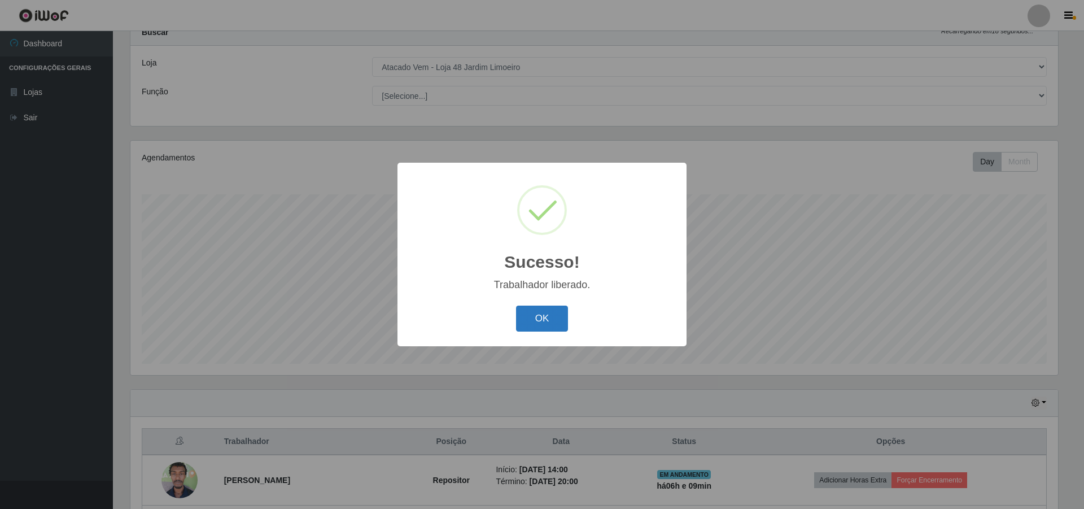
click at [537, 315] on button "OK" at bounding box center [542, 319] width 53 height 27
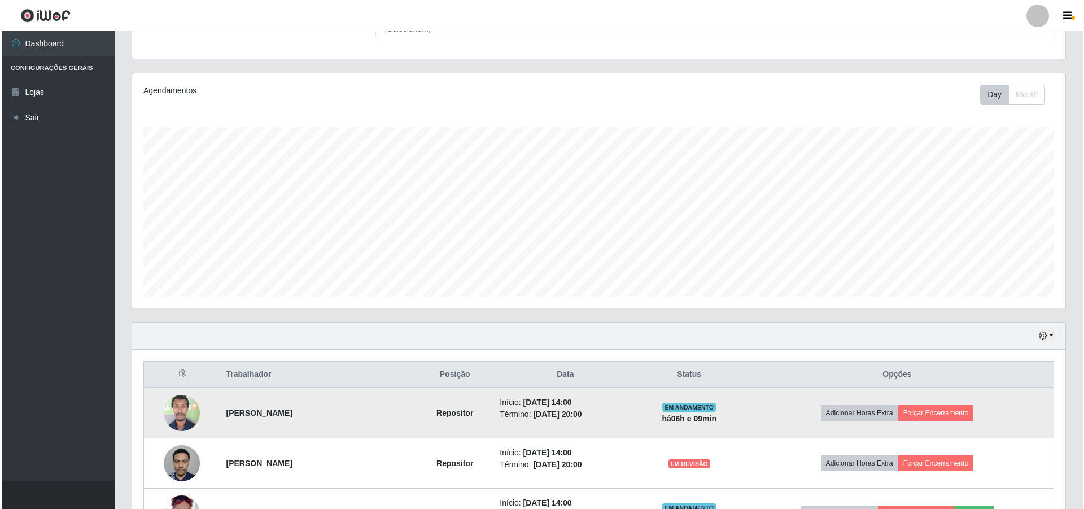
scroll to position [191, 0]
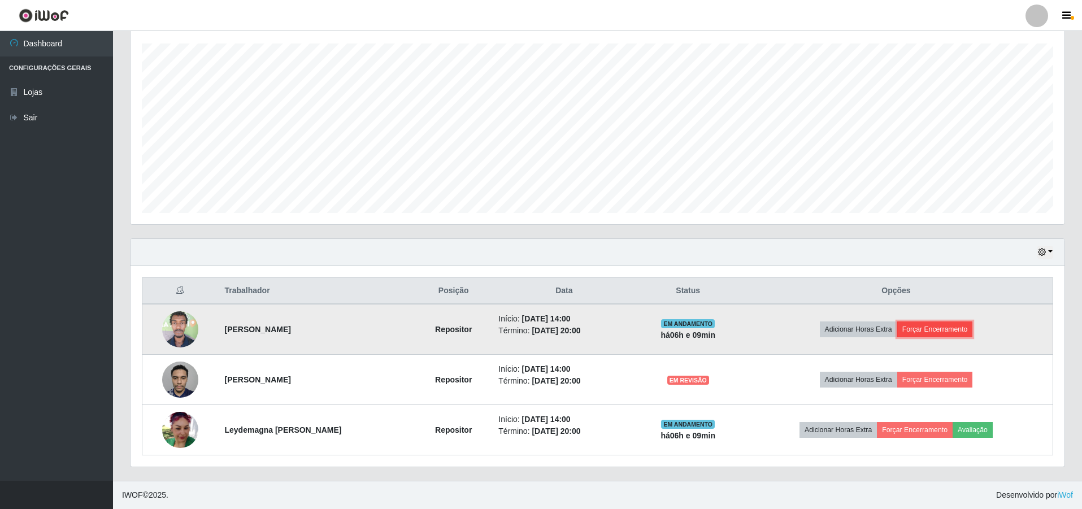
click at [537, 324] on button "Forçar Encerramento" at bounding box center [935, 329] width 76 height 16
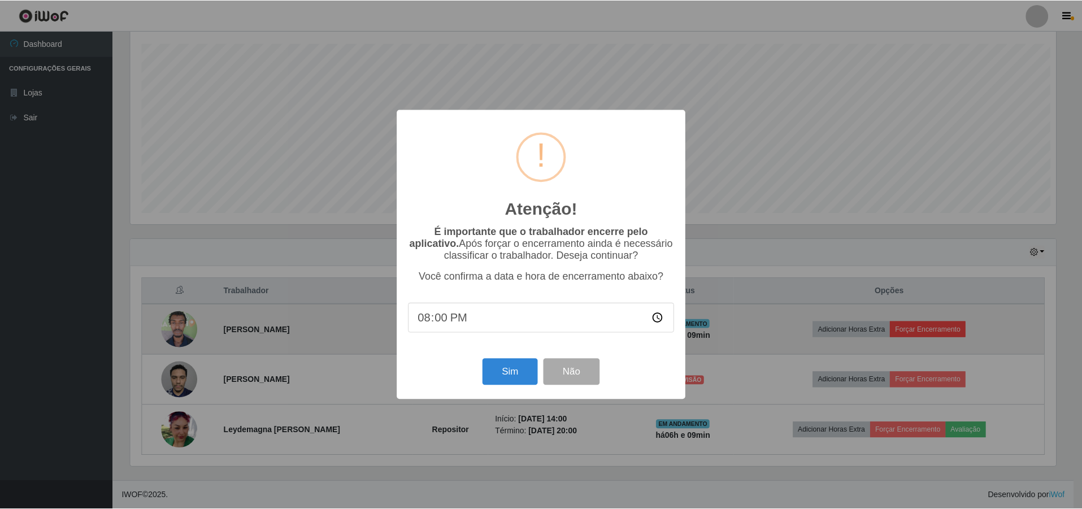
scroll to position [234, 928]
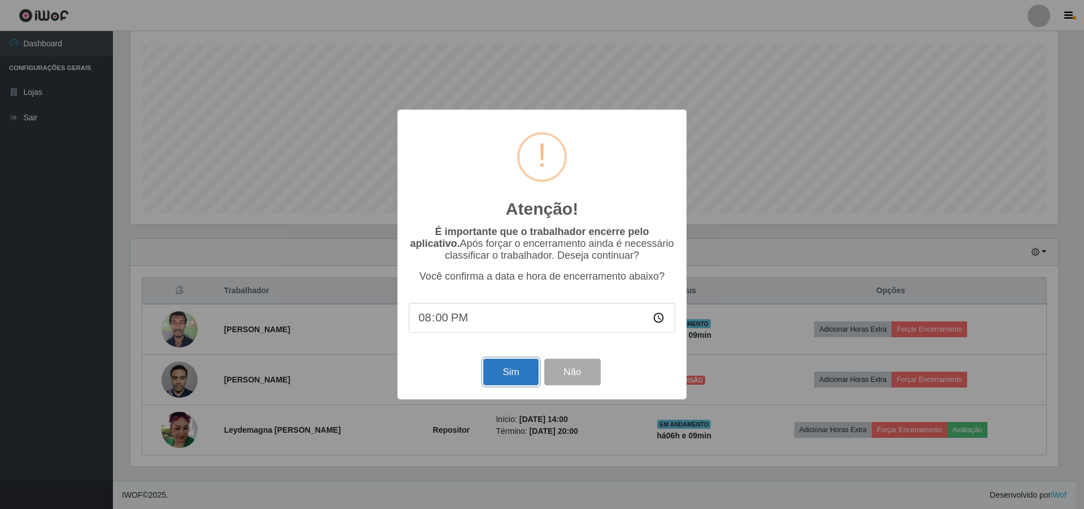
click at [516, 381] on button "Sim" at bounding box center [510, 372] width 55 height 27
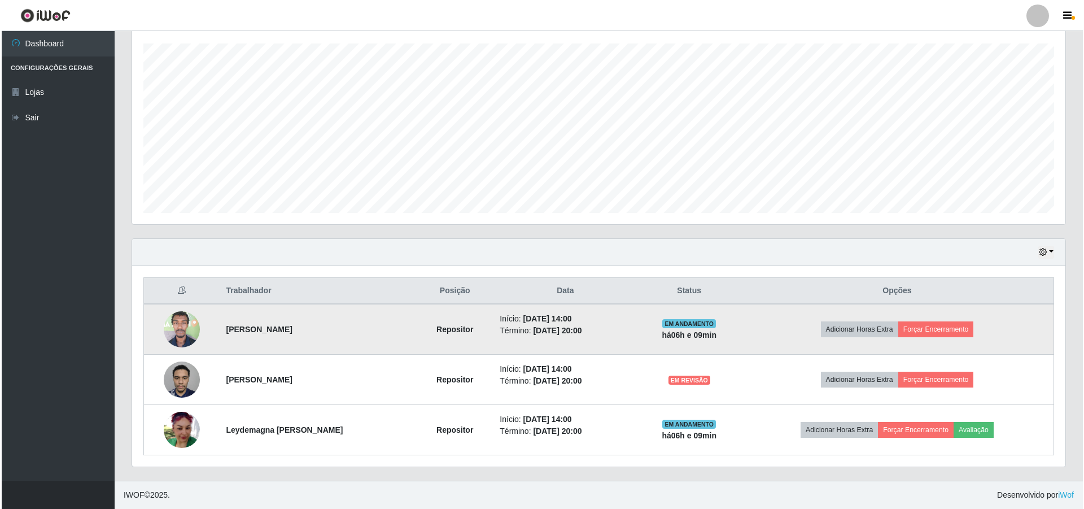
scroll to position [0, 0]
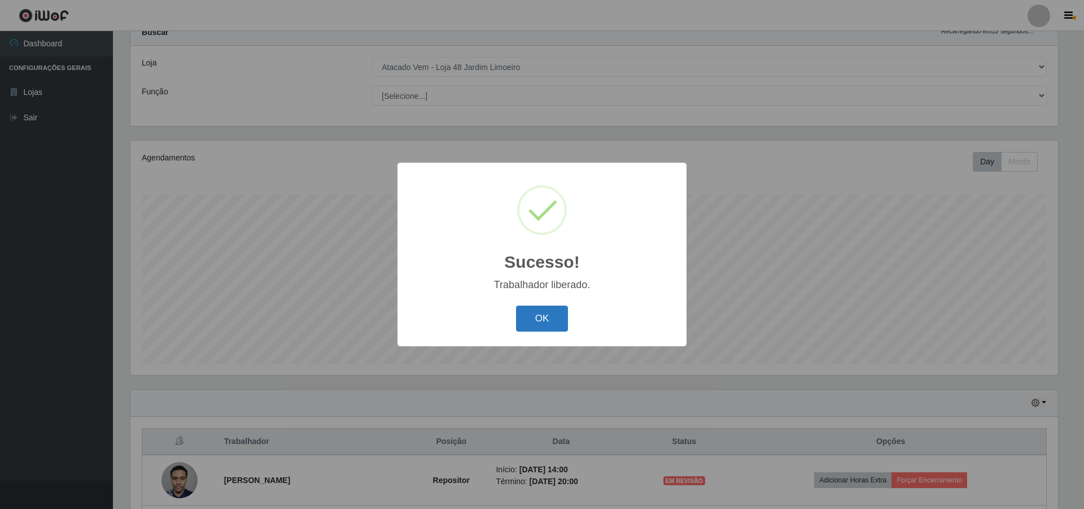
click at [537, 314] on button "OK" at bounding box center [542, 319] width 53 height 27
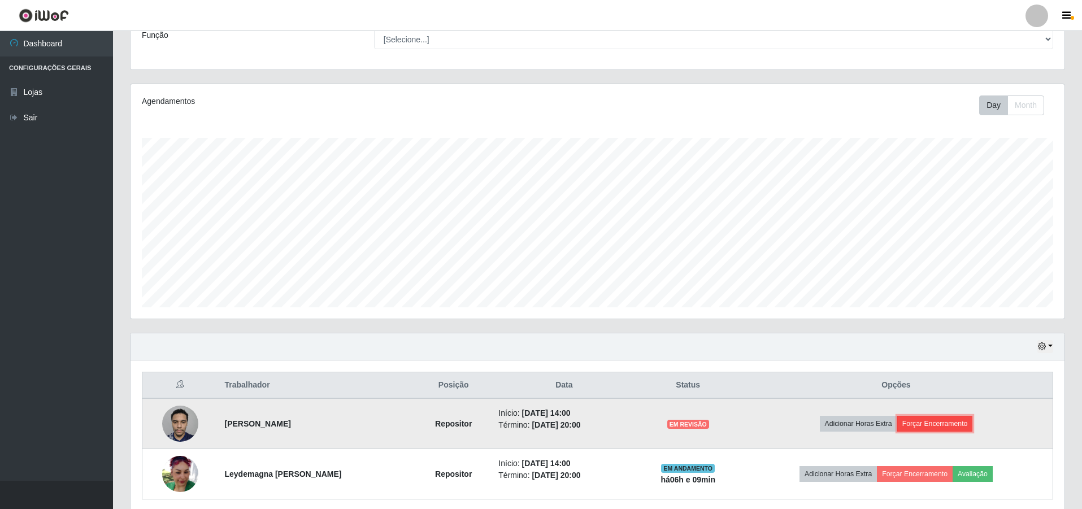
click at [537, 420] on button "Forçar Encerramento" at bounding box center [935, 424] width 76 height 16
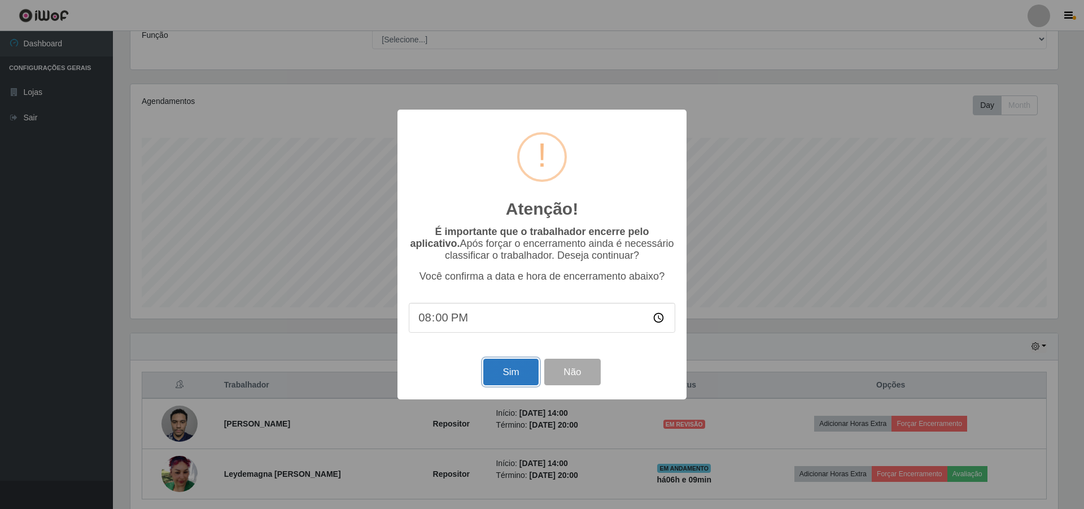
click at [517, 376] on button "Sim" at bounding box center [510, 372] width 55 height 27
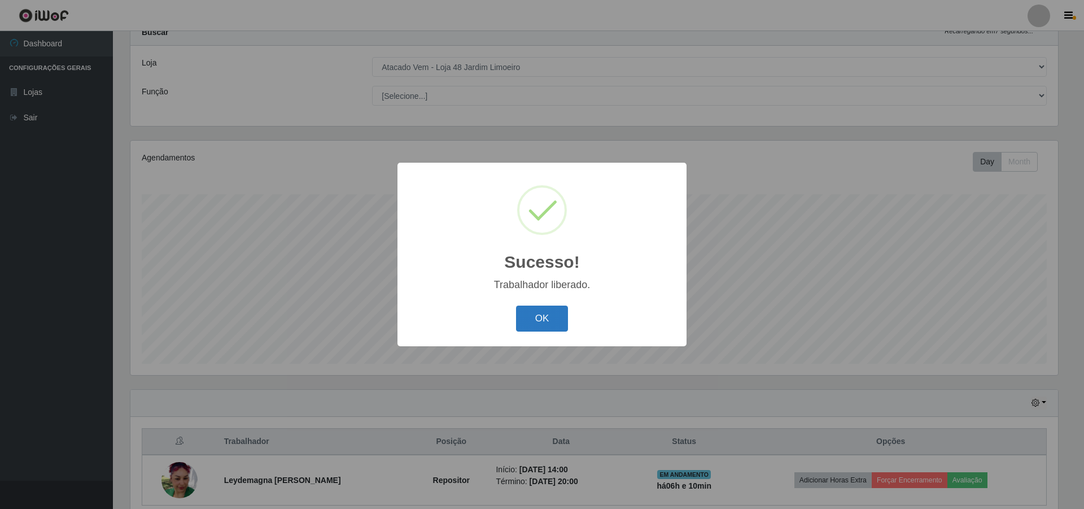
click at [537, 319] on button "OK" at bounding box center [542, 319] width 53 height 27
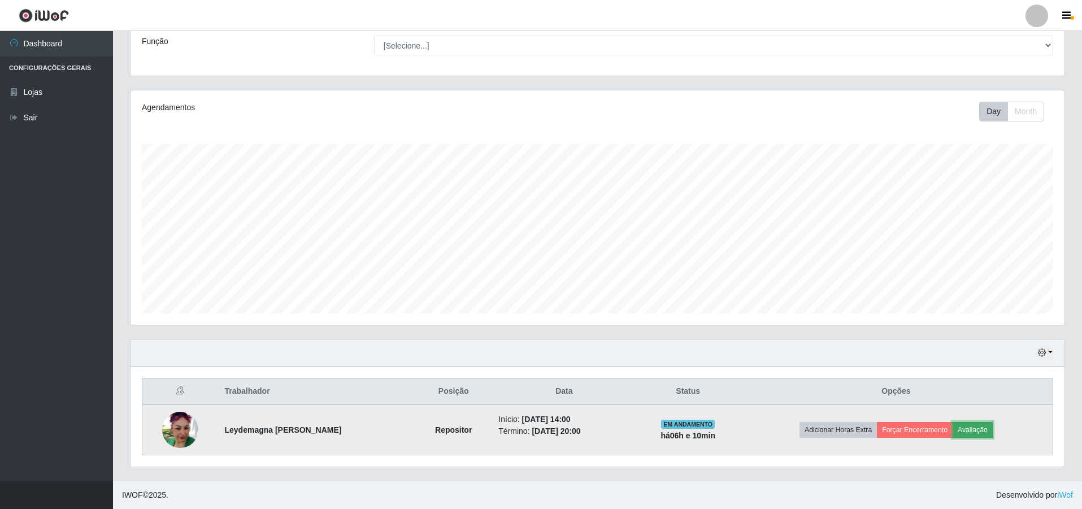
click at [537, 434] on button "Avaliação" at bounding box center [972, 430] width 40 height 16
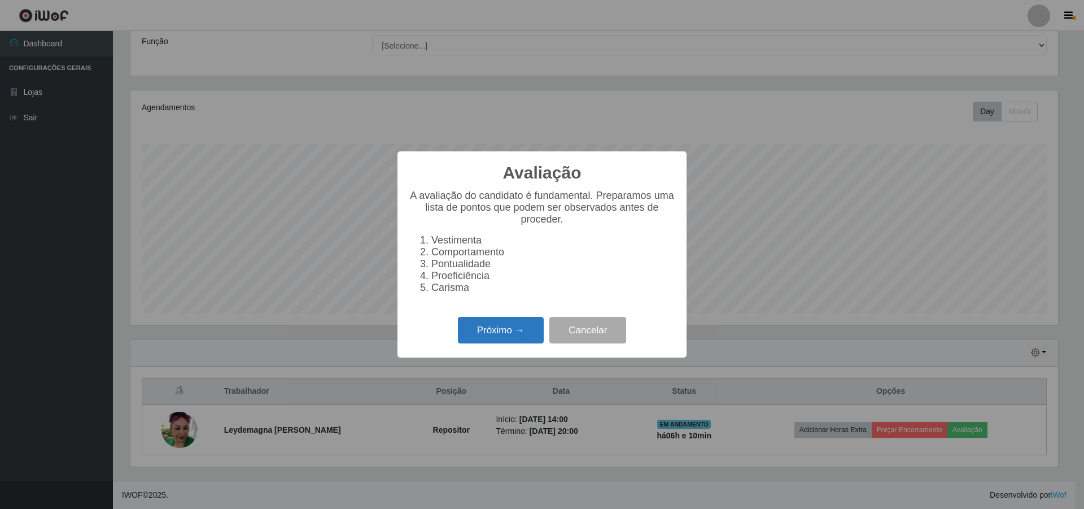
click at [510, 330] on button "Próximo →" at bounding box center [501, 330] width 86 height 27
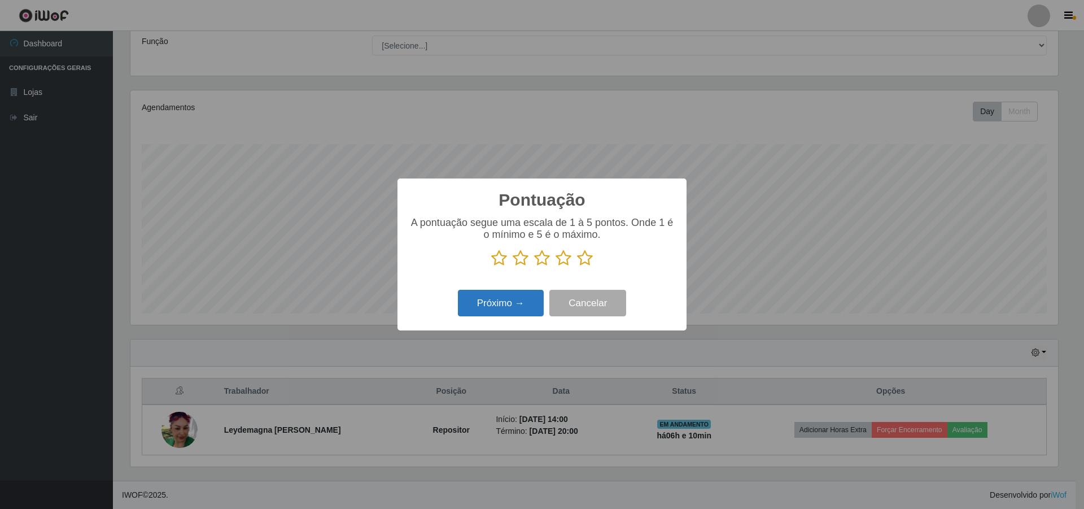
click at [522, 298] on button "Próximo →" at bounding box center [501, 303] width 86 height 27
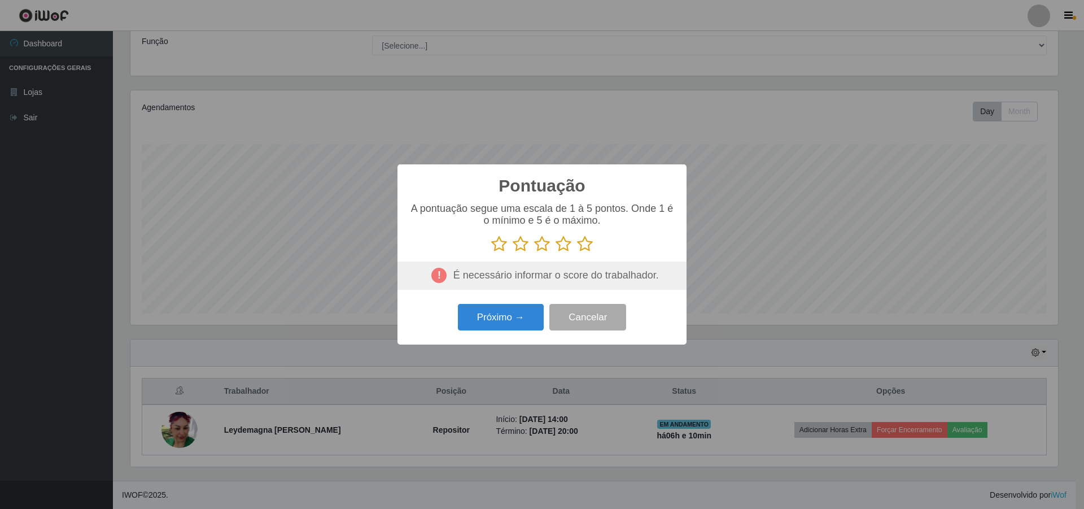
click at [537, 240] on icon at bounding box center [564, 244] width 16 height 17
click at [537, 252] on input "radio" at bounding box center [556, 252] width 0 height 0
click at [510, 308] on button "Próximo →" at bounding box center [501, 317] width 86 height 27
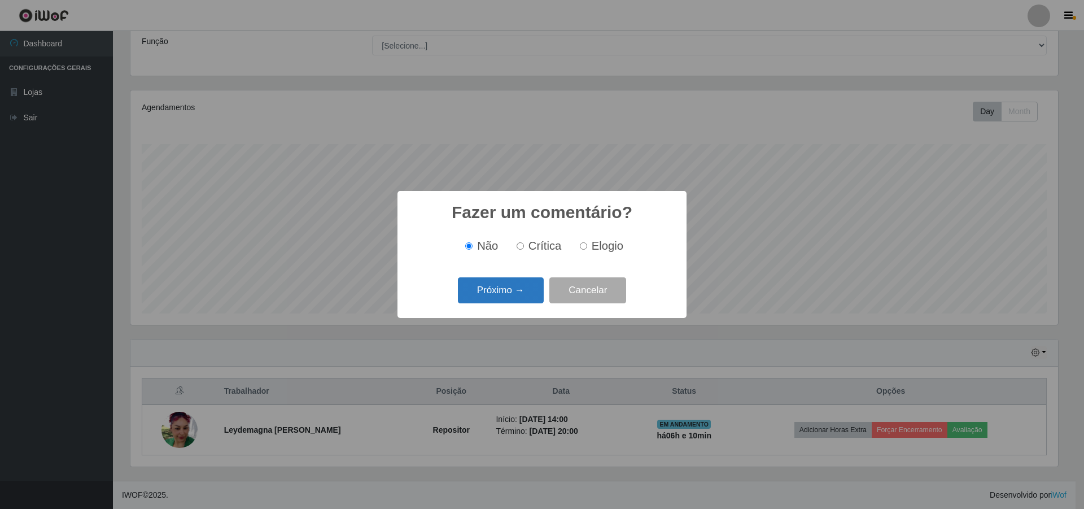
click at [512, 295] on button "Próximo →" at bounding box center [501, 290] width 86 height 27
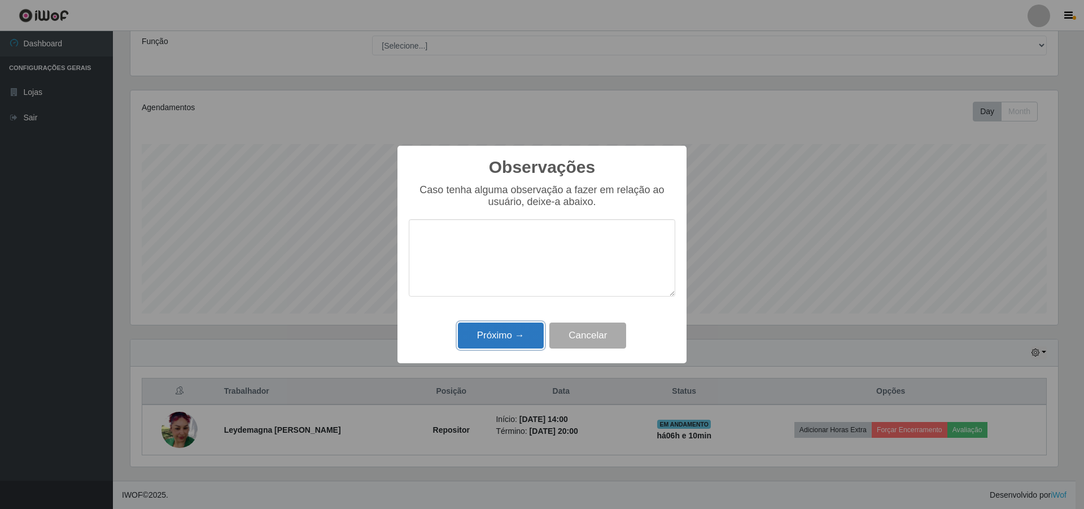
click at [521, 341] on button "Próximo →" at bounding box center [501, 335] width 86 height 27
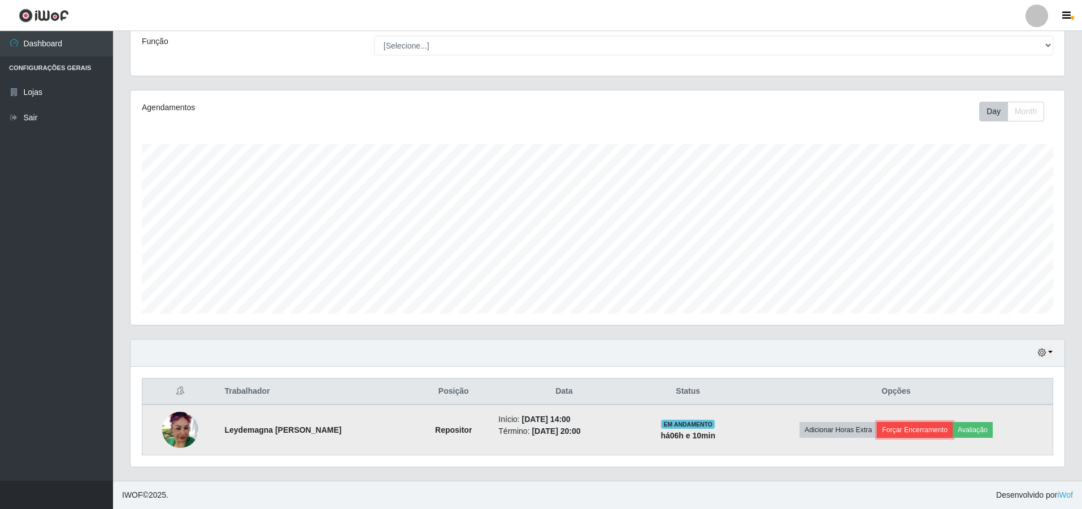
click at [537, 430] on button "Forçar Encerramento" at bounding box center [915, 430] width 76 height 16
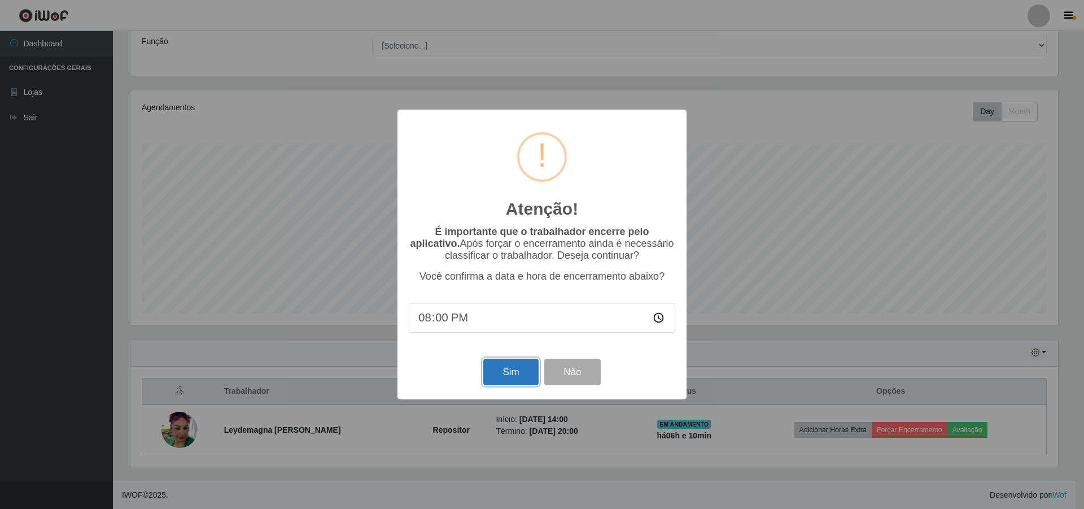
click at [521, 367] on button "Sim" at bounding box center [510, 372] width 55 height 27
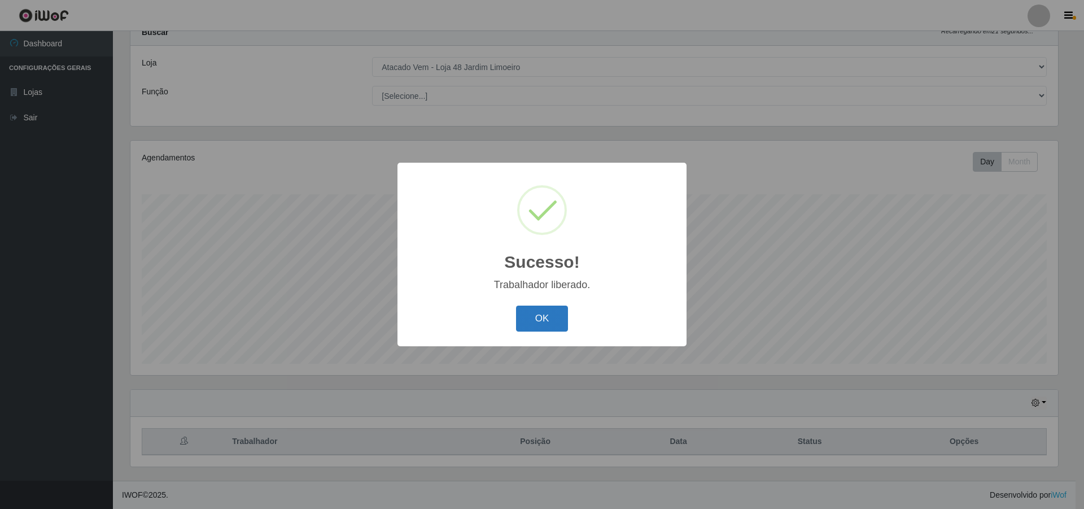
click at [537, 315] on button "OK" at bounding box center [542, 319] width 53 height 27
